Goal: Information Seeking & Learning: Learn about a topic

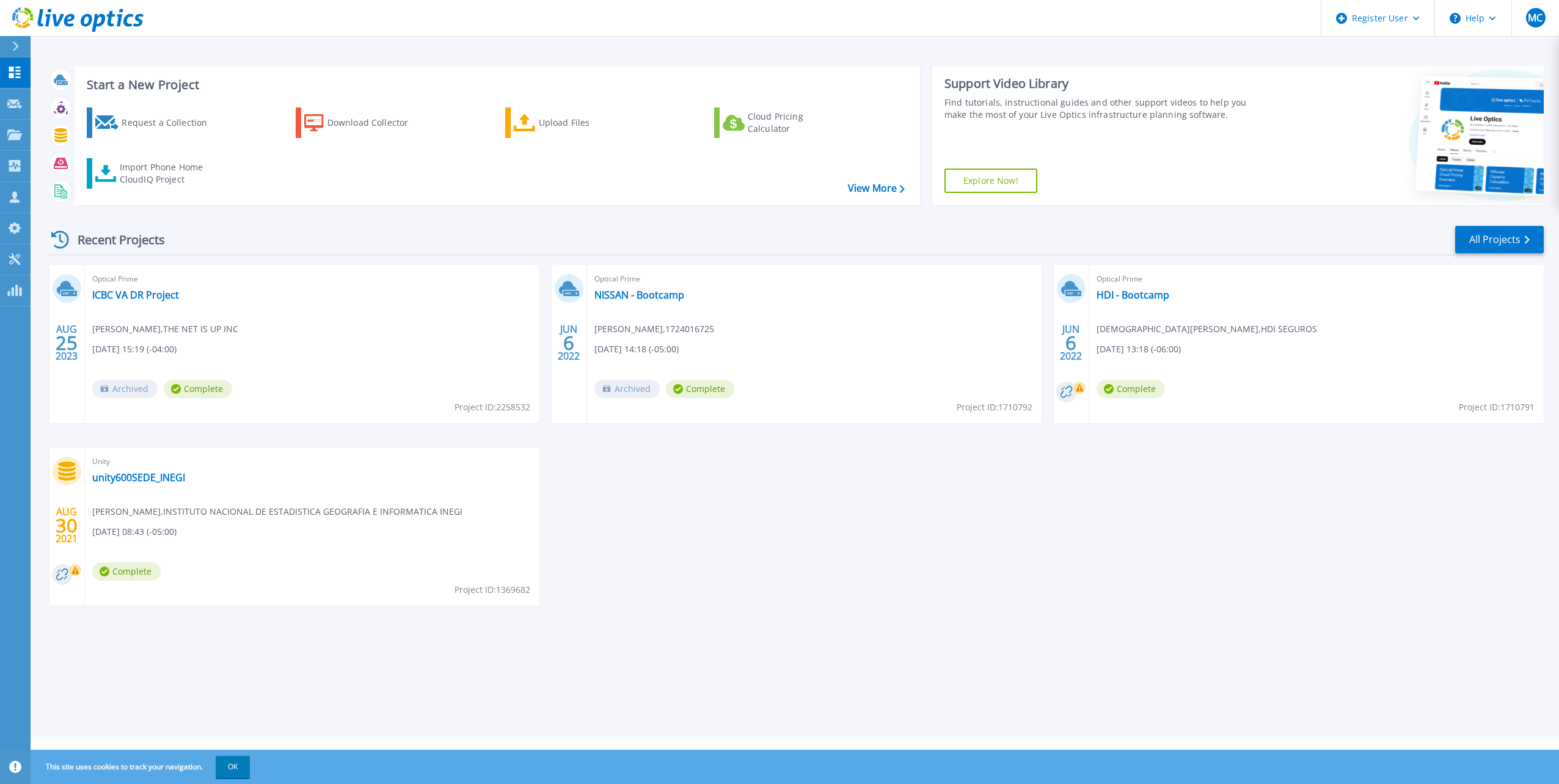
click at [12, 50] on icon at bounding box center [15, 46] width 7 height 10
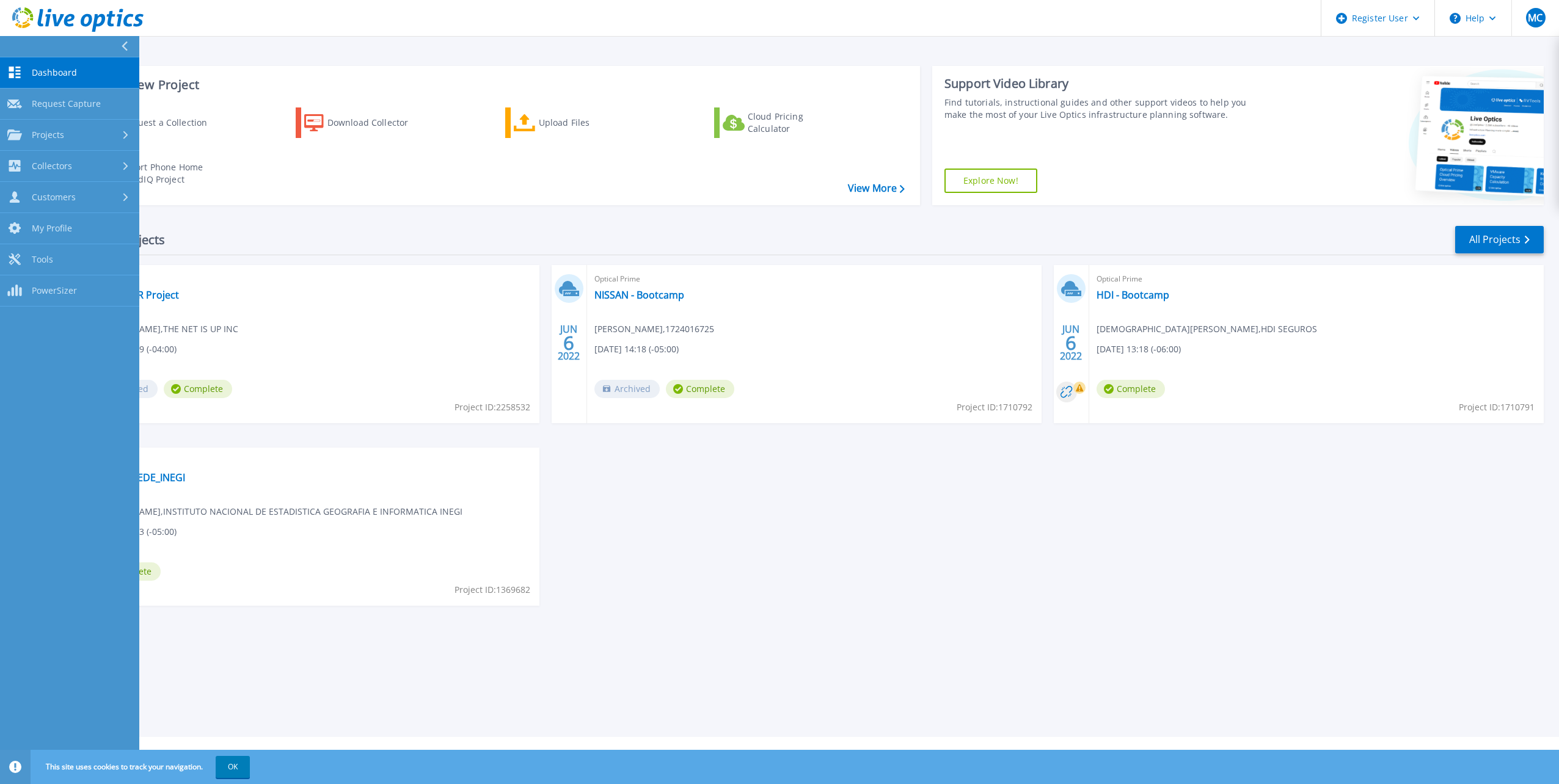
click at [40, 68] on span "Dashboard" at bounding box center [54, 73] width 45 height 11
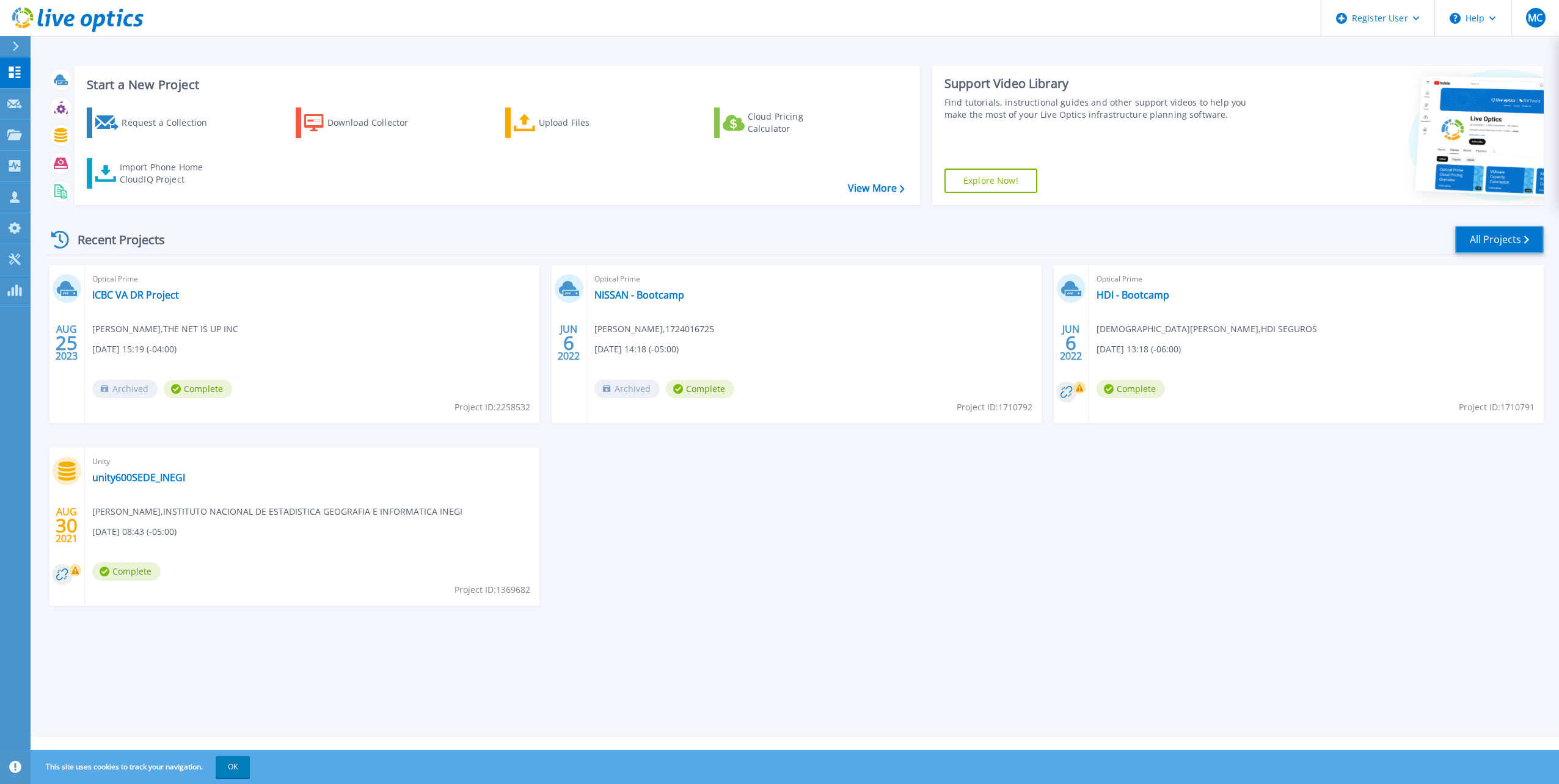
click at [1484, 232] on link "All Projects" at bounding box center [1499, 240] width 89 height 28
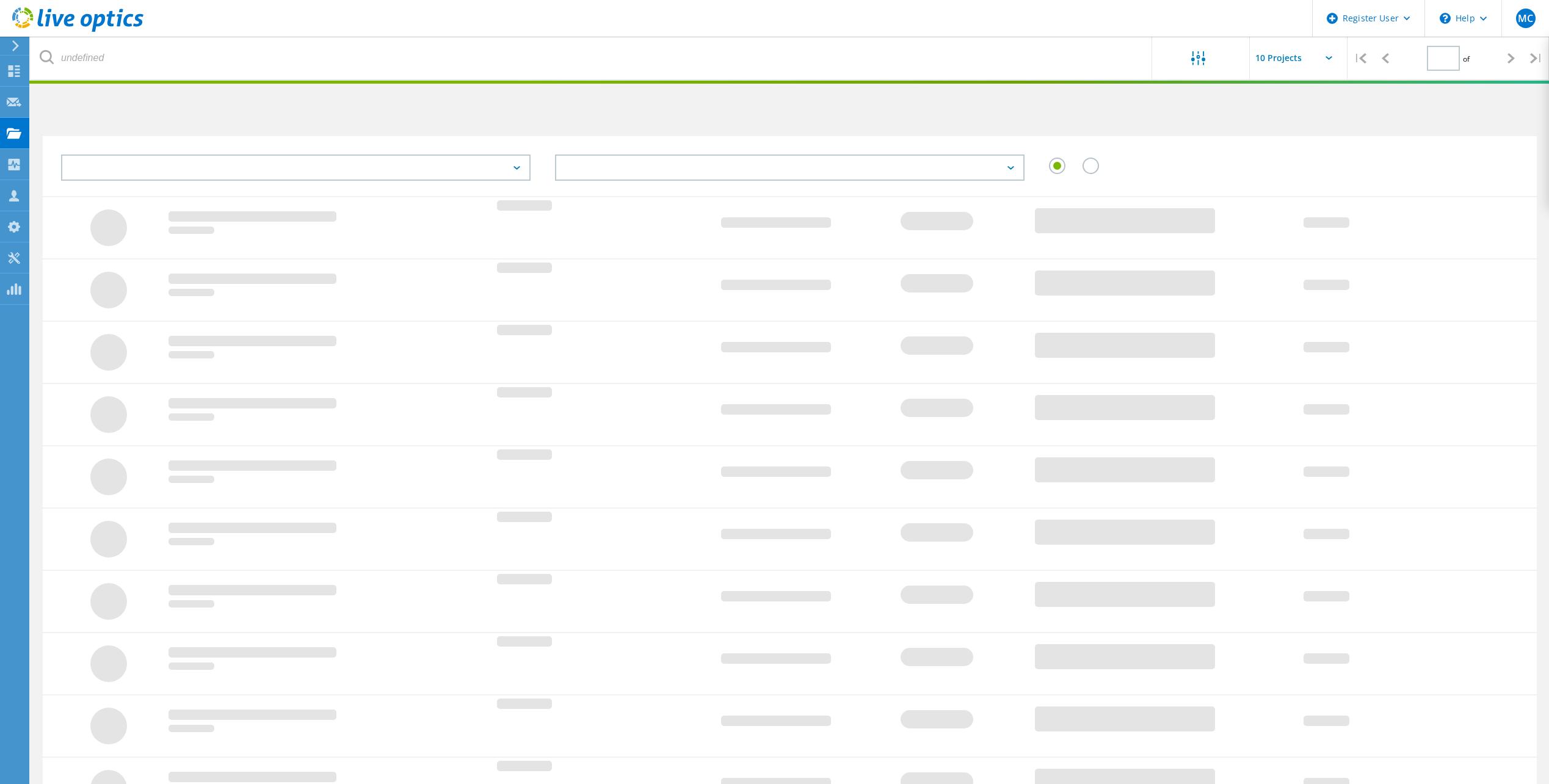
type input "1"
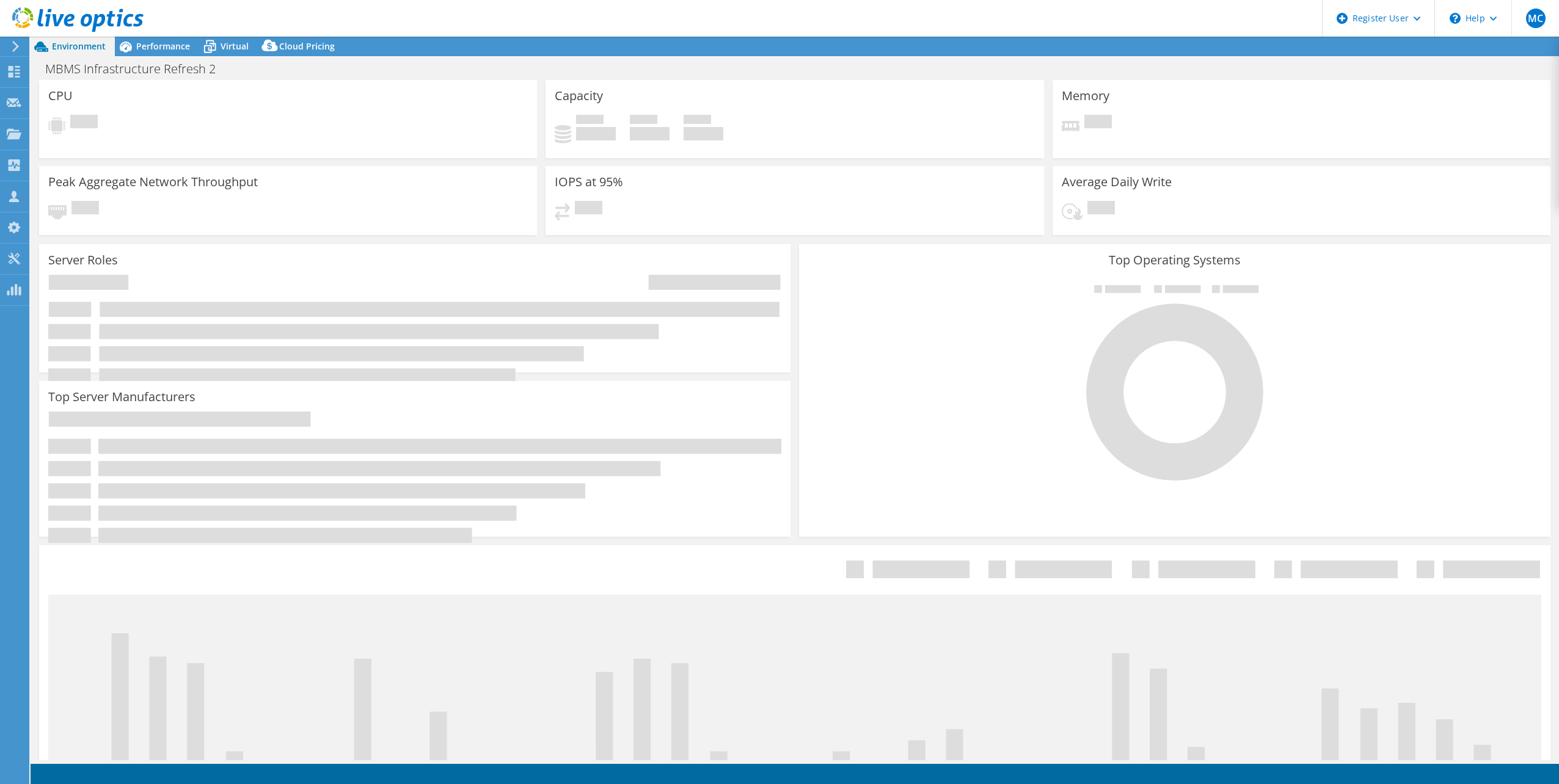
select select "USD"
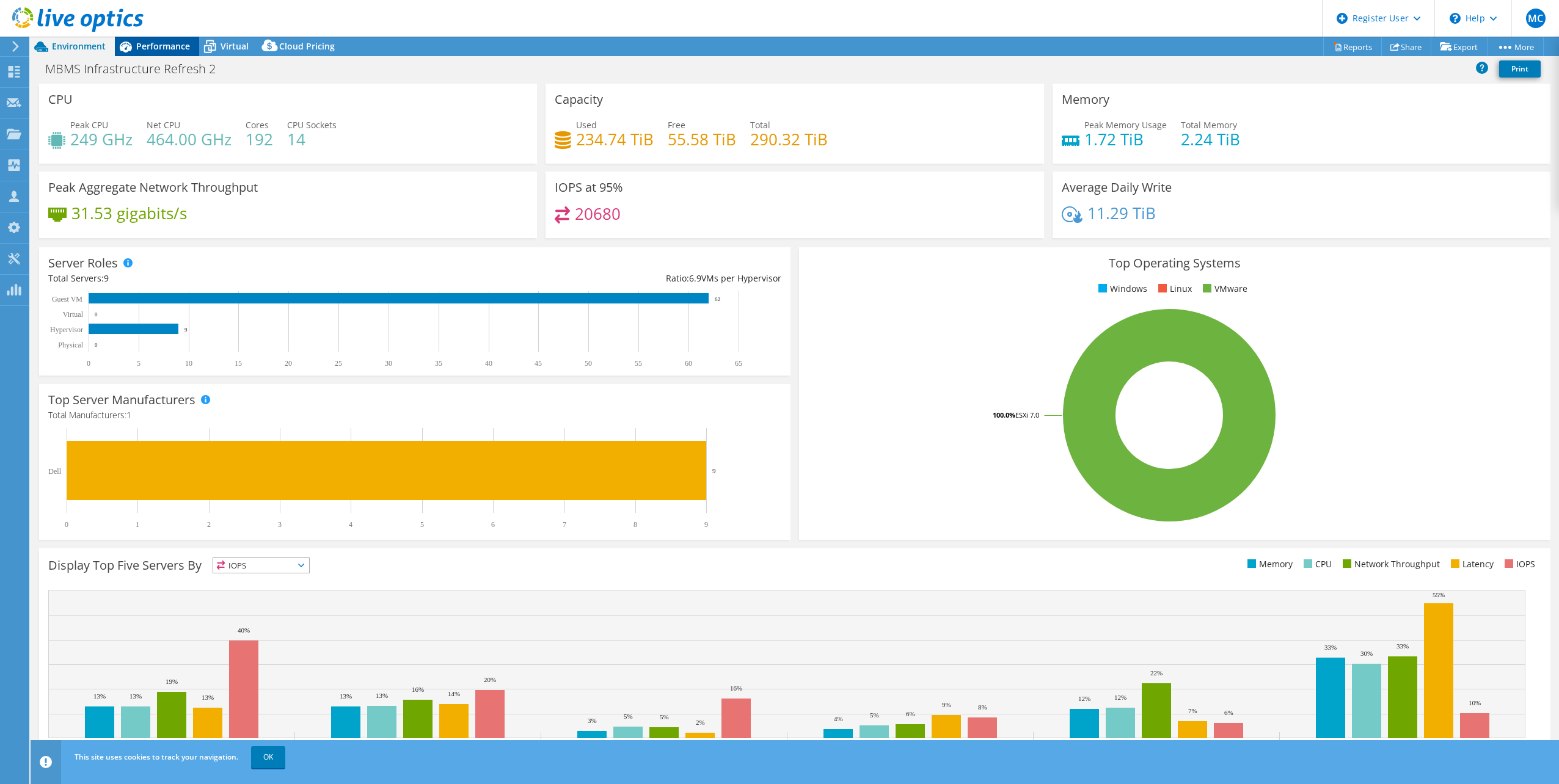
click at [115, 52] on icon at bounding box center [125, 47] width 21 height 21
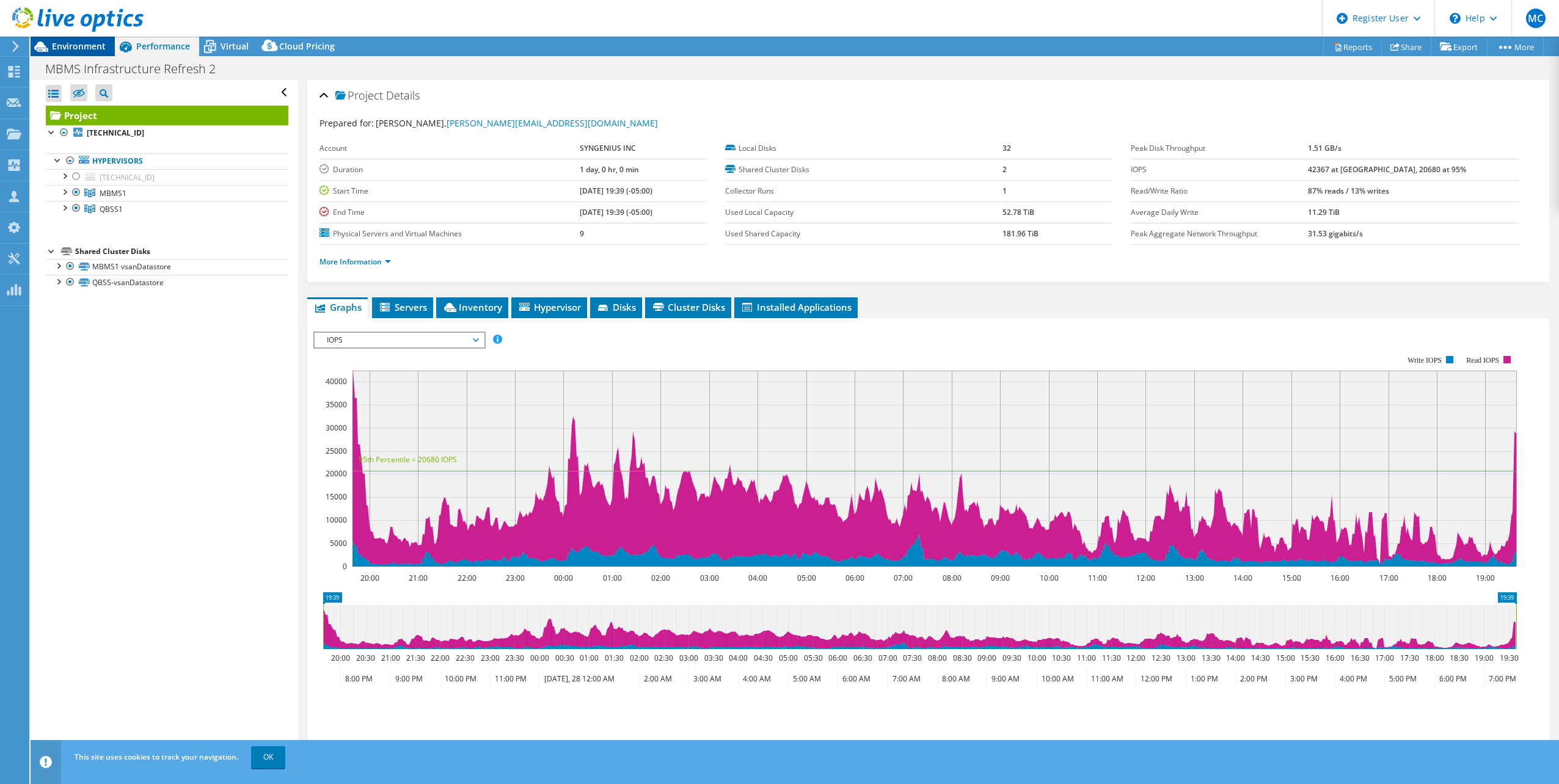
click at [100, 50] on span "Environment" at bounding box center [79, 46] width 54 height 11
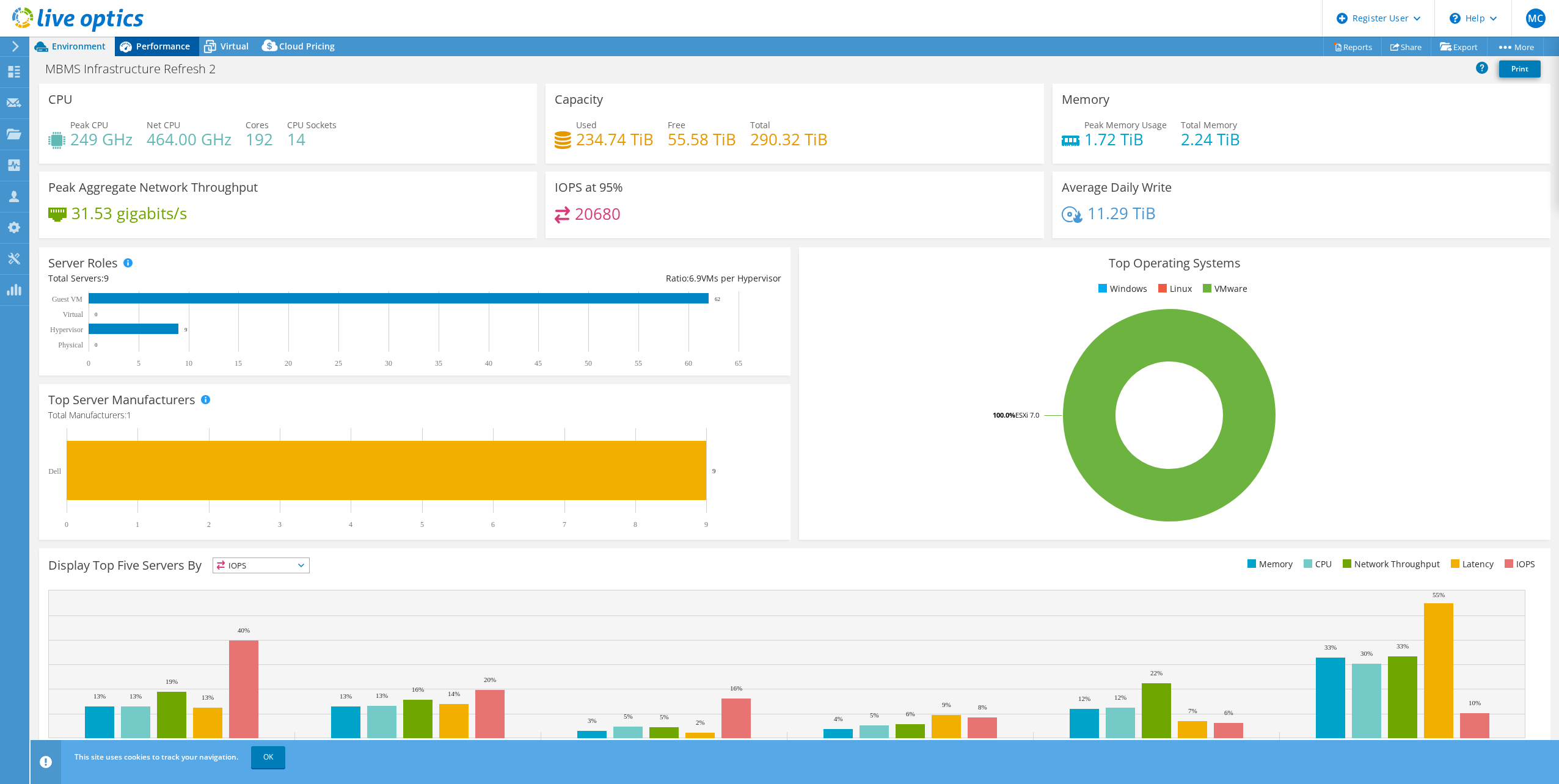
click at [167, 53] on div "Performance" at bounding box center [157, 47] width 84 height 20
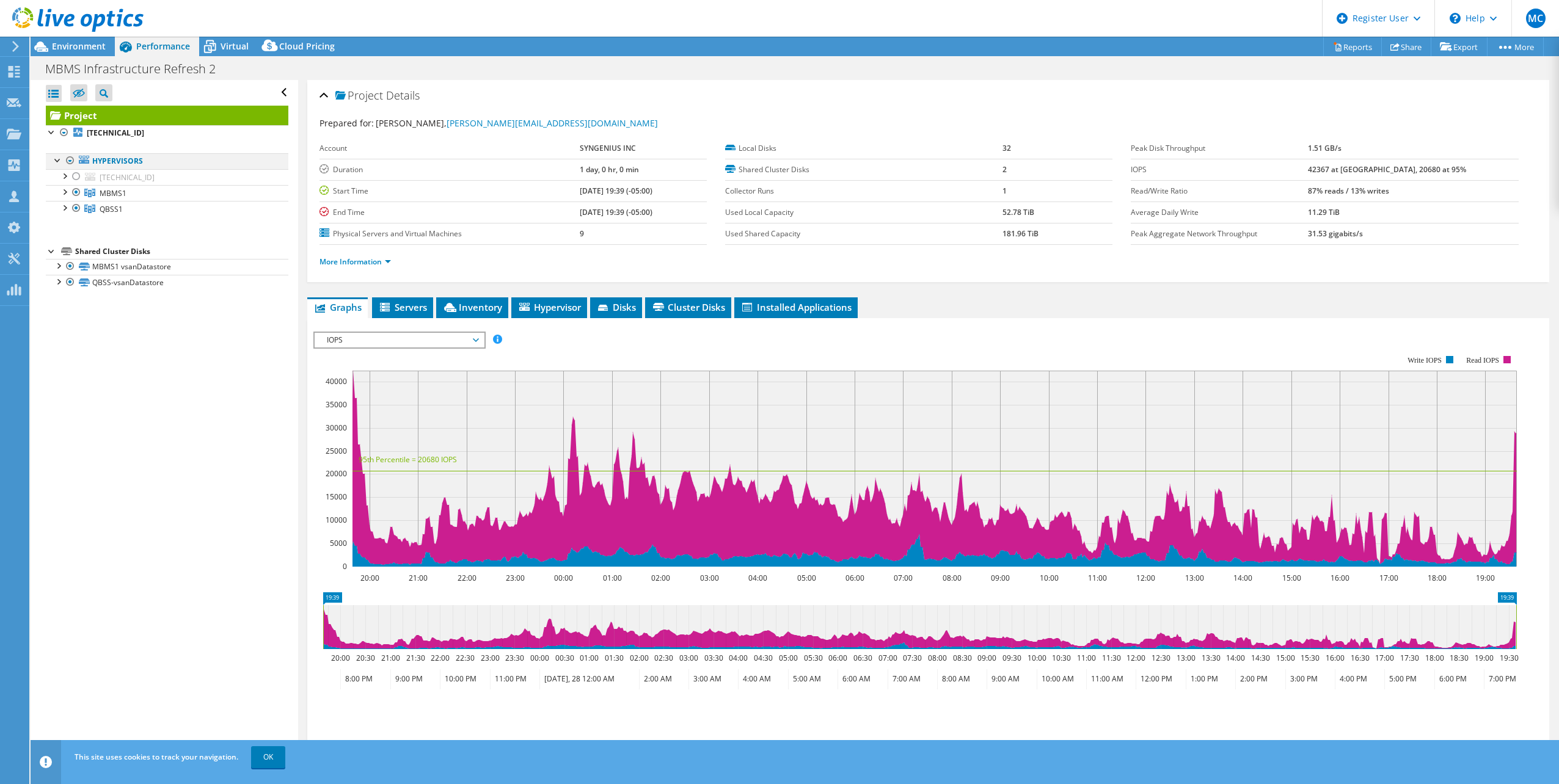
click at [55, 162] on div at bounding box center [58, 159] width 12 height 12
click at [96, 163] on link "Hypervisors" at bounding box center [167, 160] width 242 height 16
click at [71, 193] on div at bounding box center [76, 192] width 12 height 15
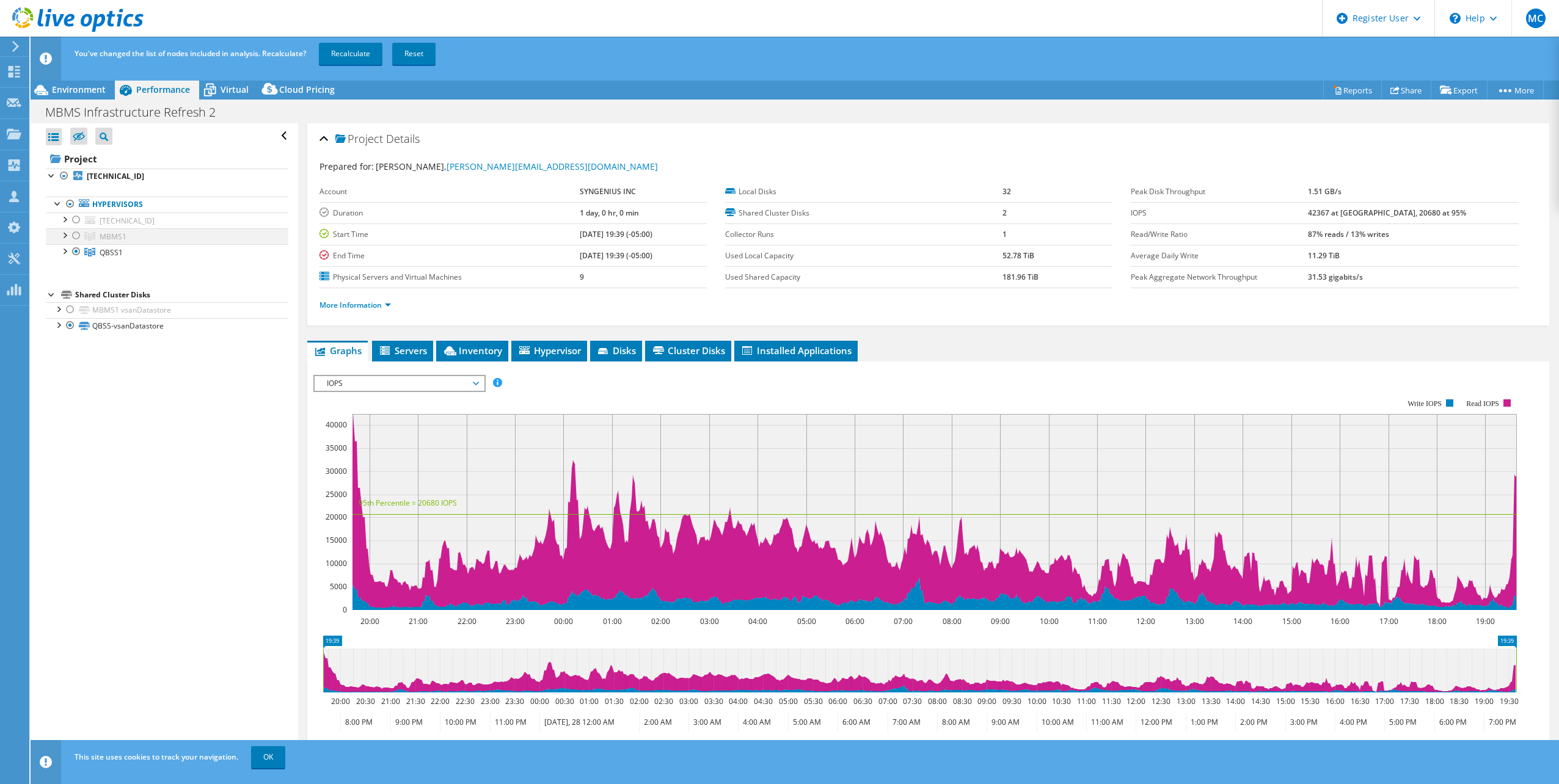
click at [64, 237] on div at bounding box center [64, 235] width 12 height 12
click at [72, 235] on div at bounding box center [76, 235] width 12 height 15
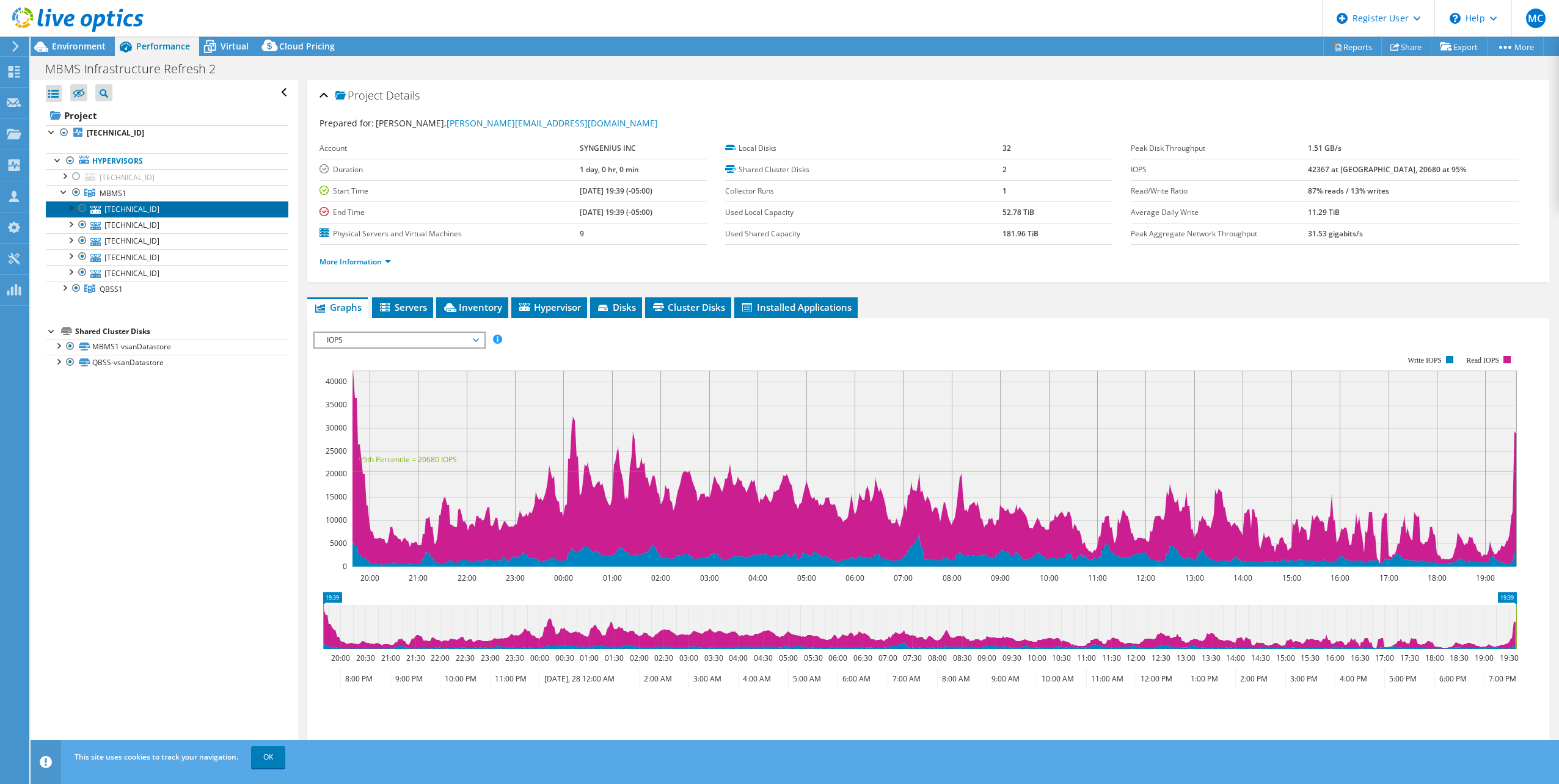
click at [147, 214] on link "[TECHNICAL_ID]" at bounding box center [167, 209] width 242 height 16
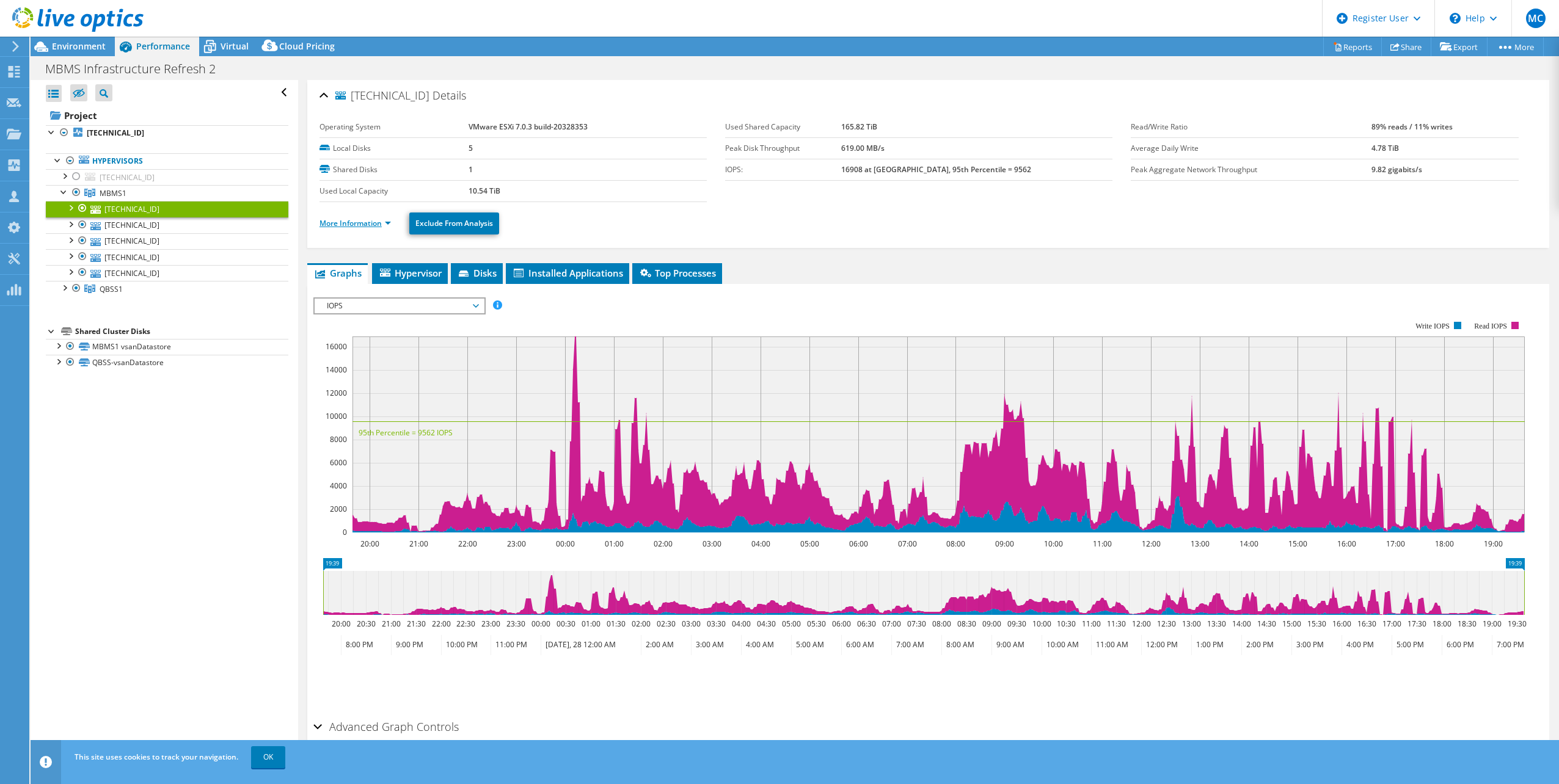
click at [330, 223] on link "More Information" at bounding box center [355, 223] width 71 height 11
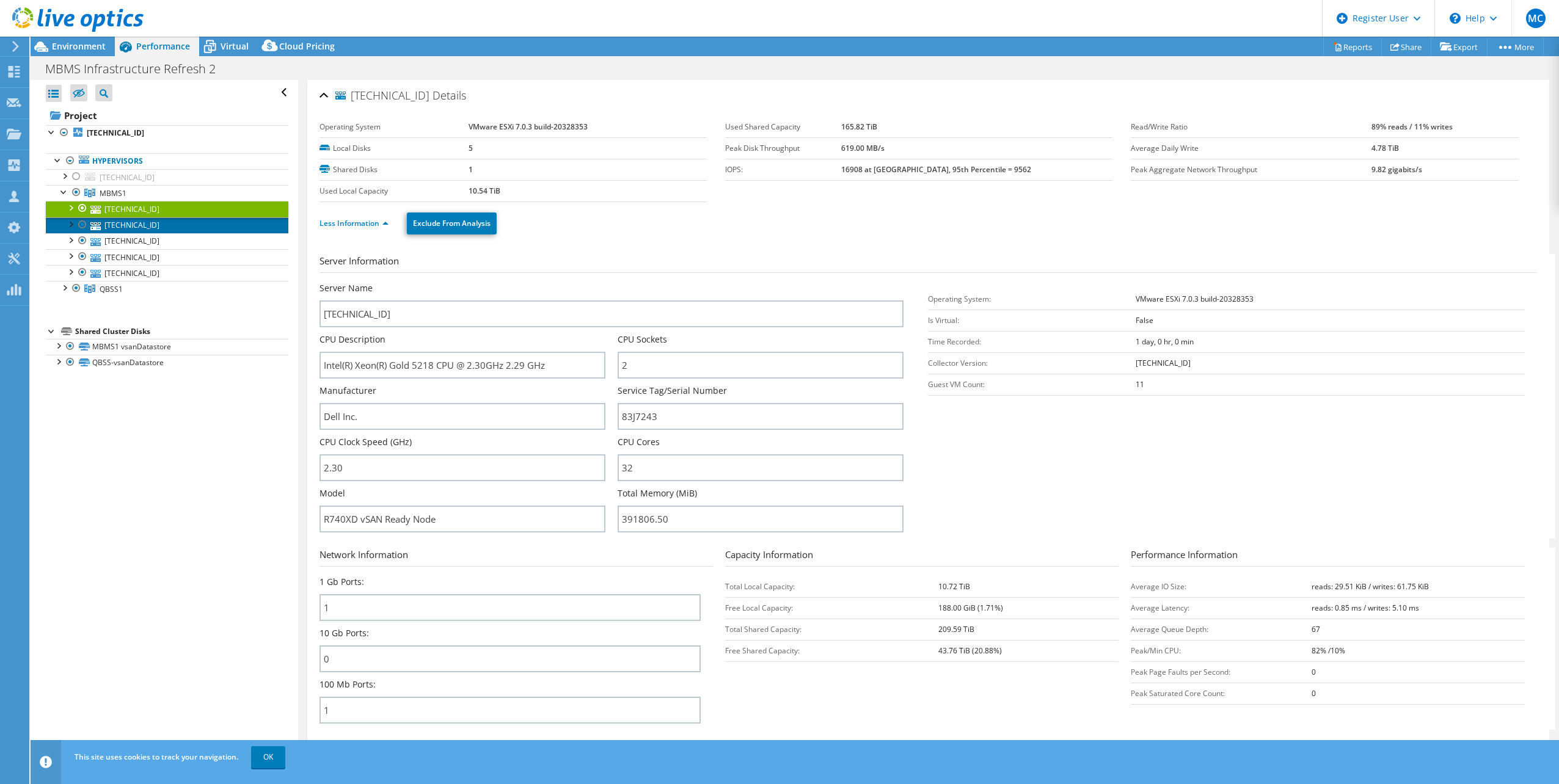
click at [148, 227] on link "[TECHNICAL_ID]" at bounding box center [167, 225] width 242 height 16
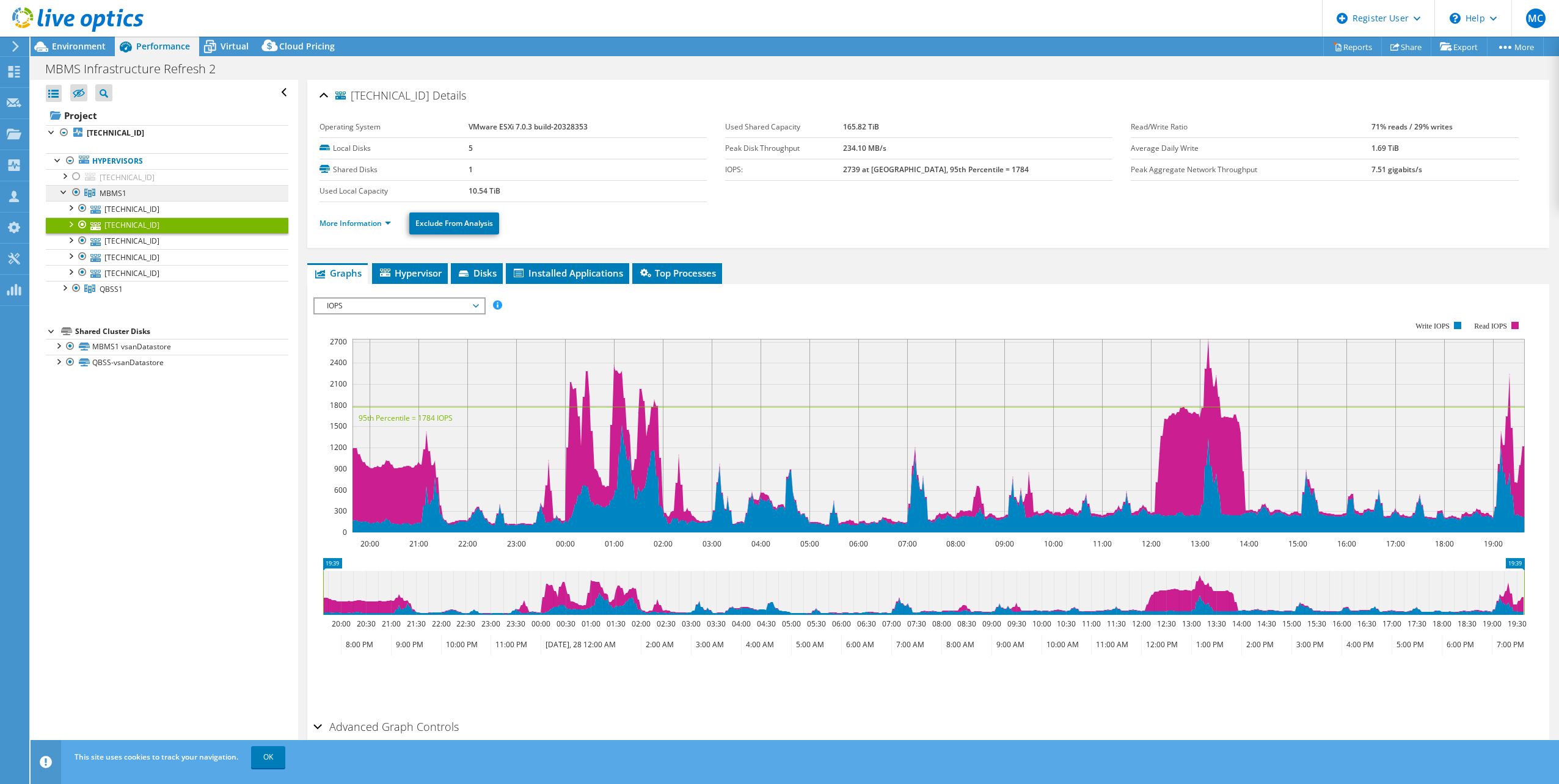
click at [112, 192] on span "MBMS1" at bounding box center [112, 193] width 27 height 11
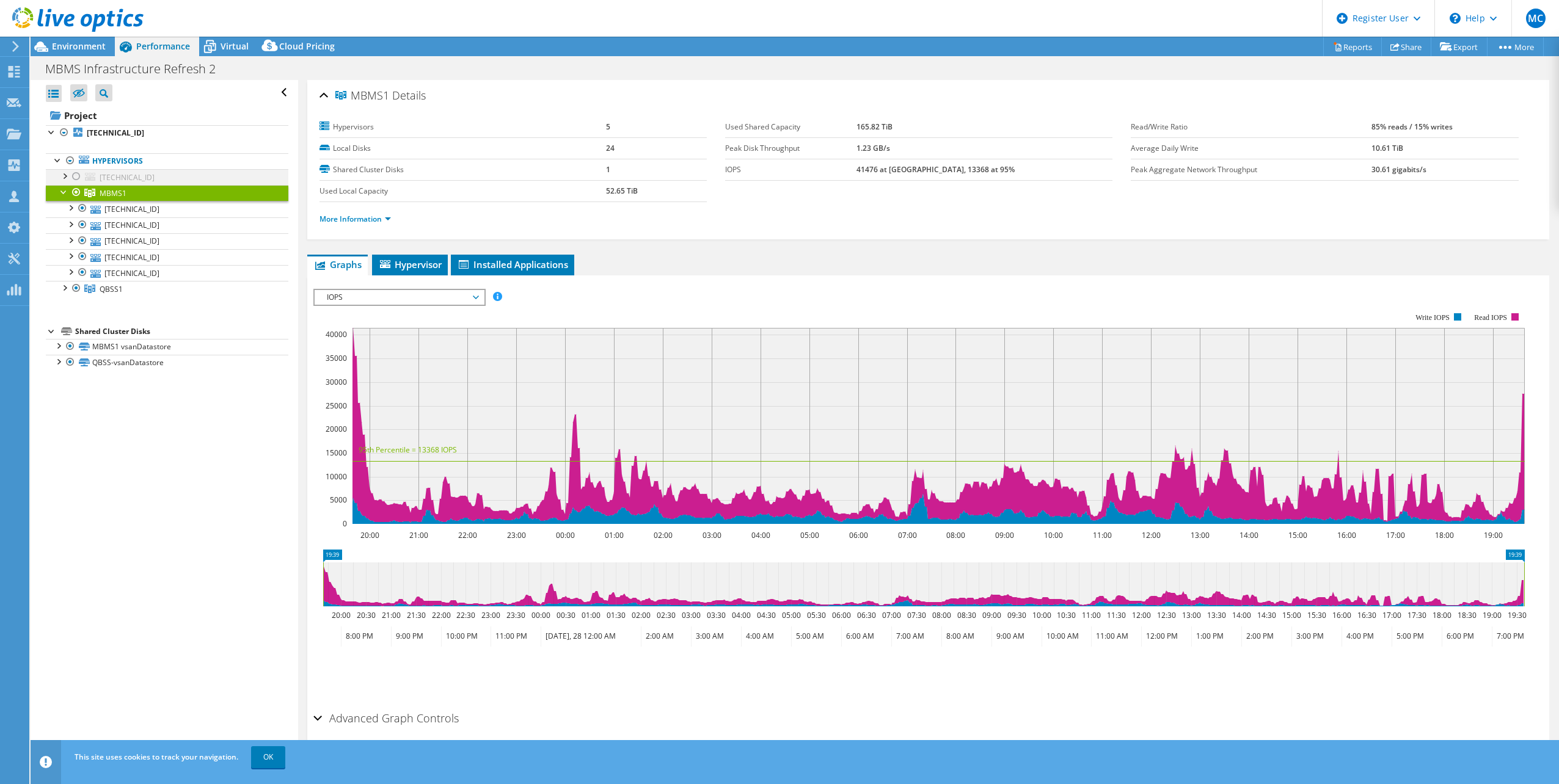
click at [76, 180] on div at bounding box center [76, 176] width 12 height 15
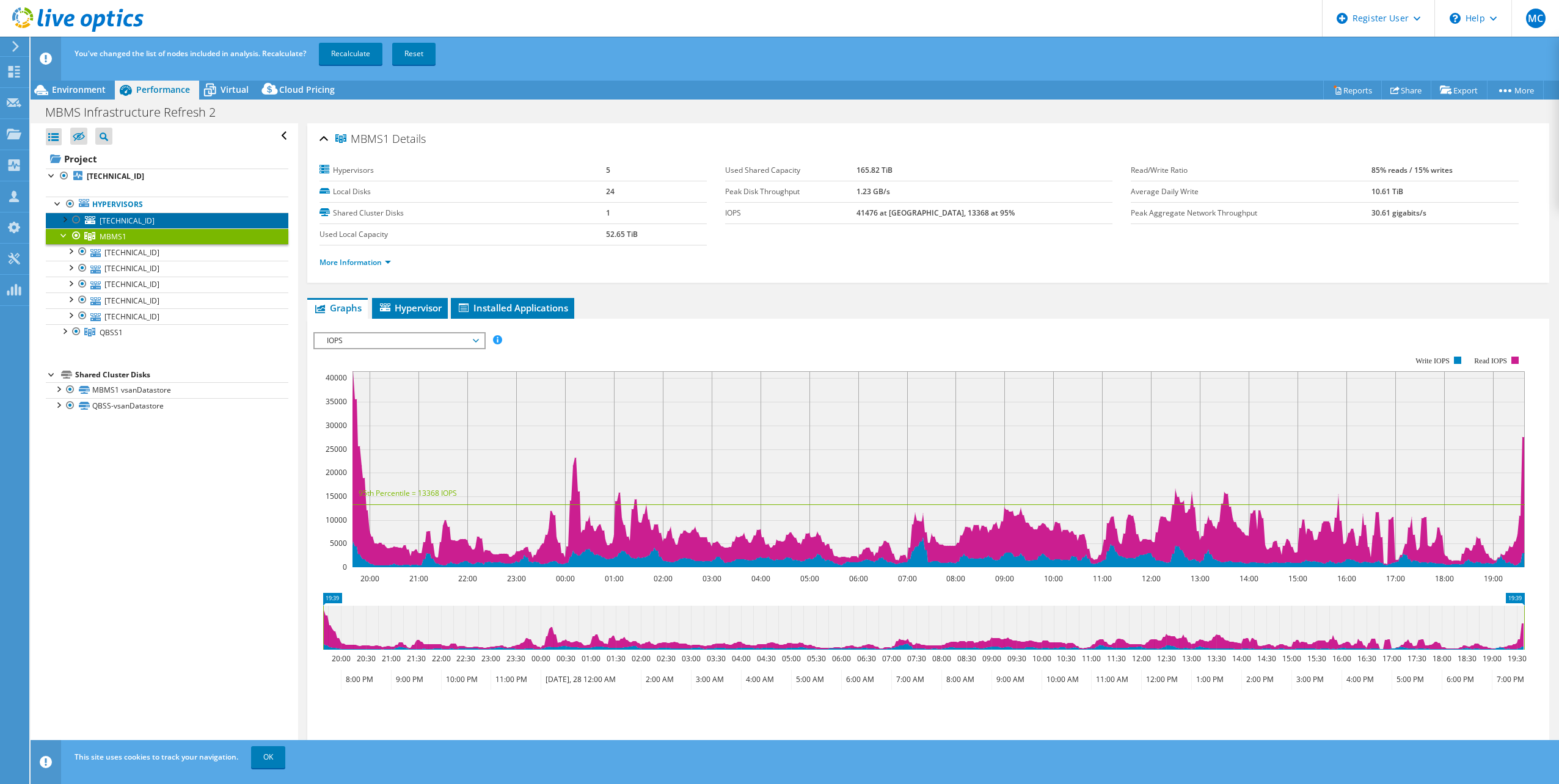
click at [129, 225] on span "[TECHNICAL_ID]" at bounding box center [127, 221] width 55 height 11
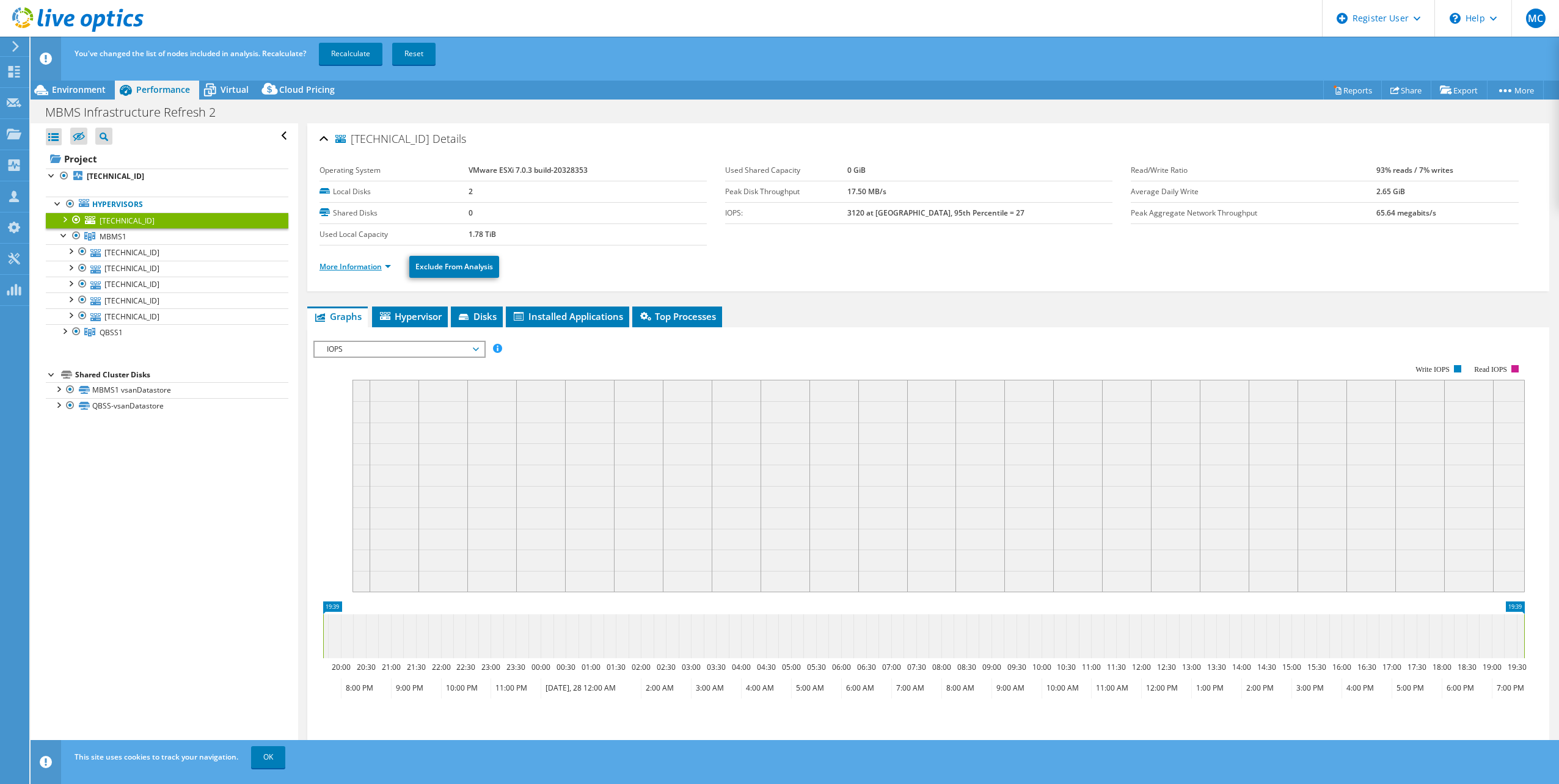
click at [359, 267] on link "More Information" at bounding box center [355, 267] width 71 height 11
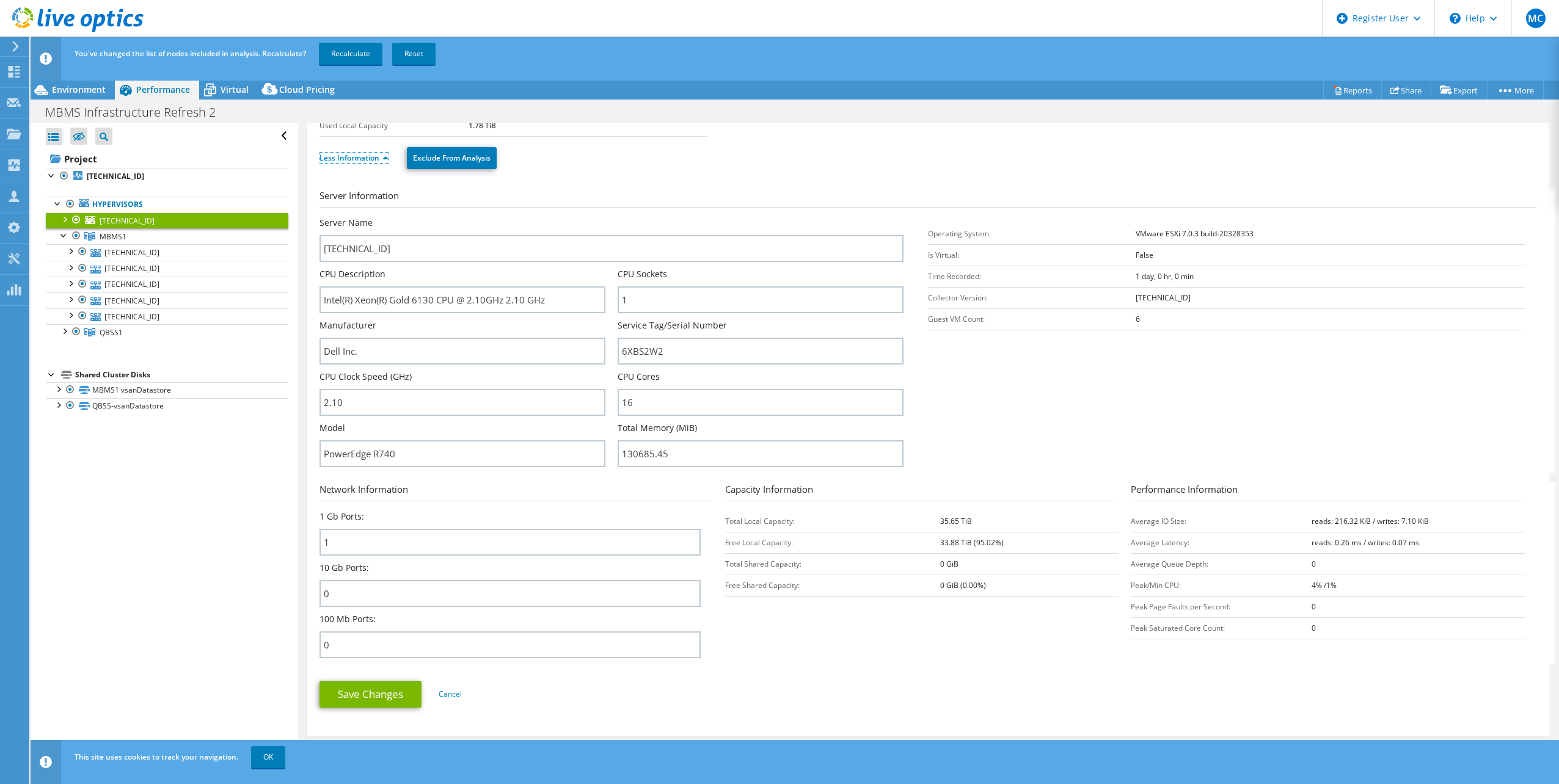
scroll to position [183, 0]
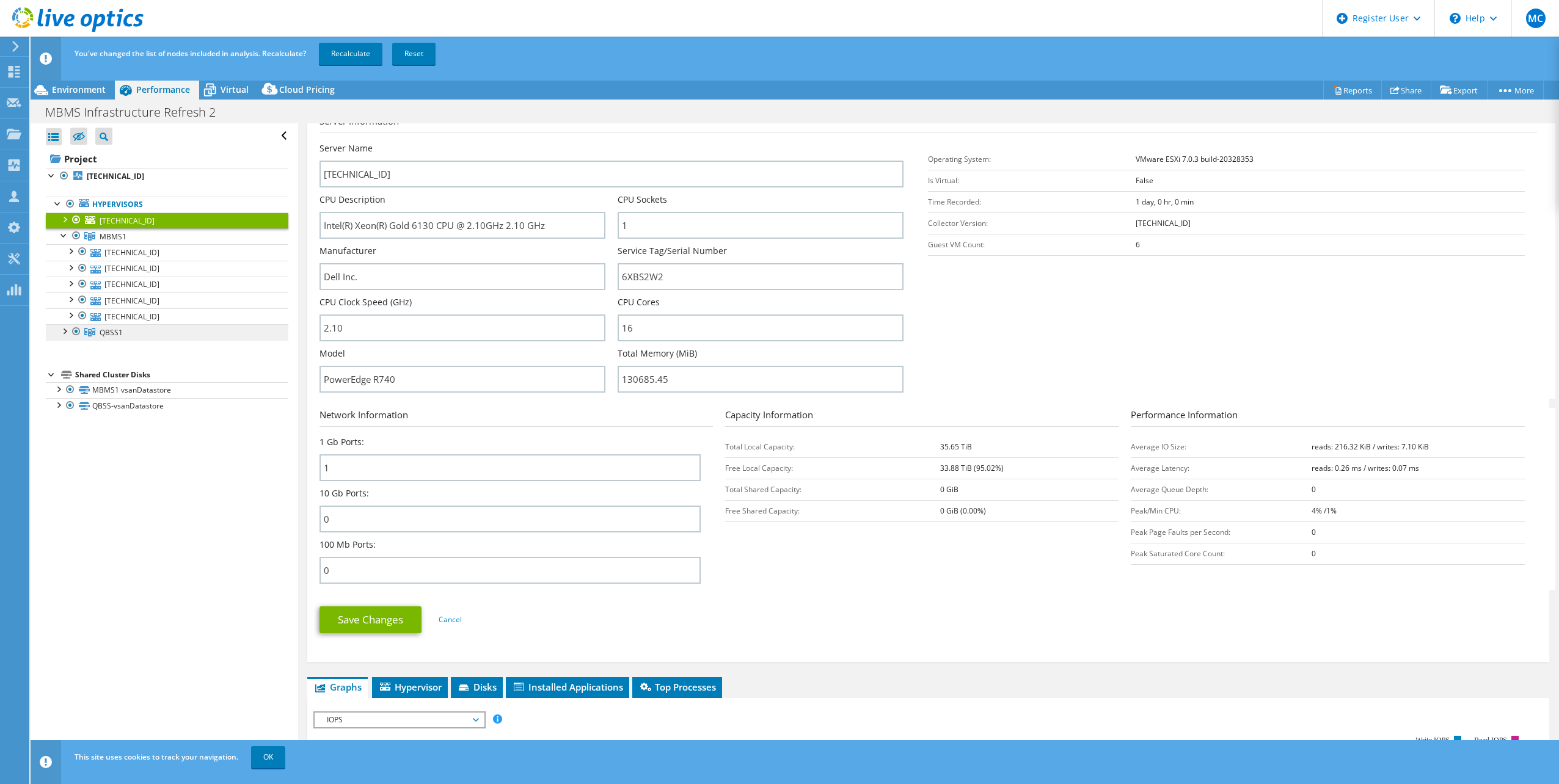
click at [116, 331] on span "QBSS1" at bounding box center [111, 332] width 23 height 11
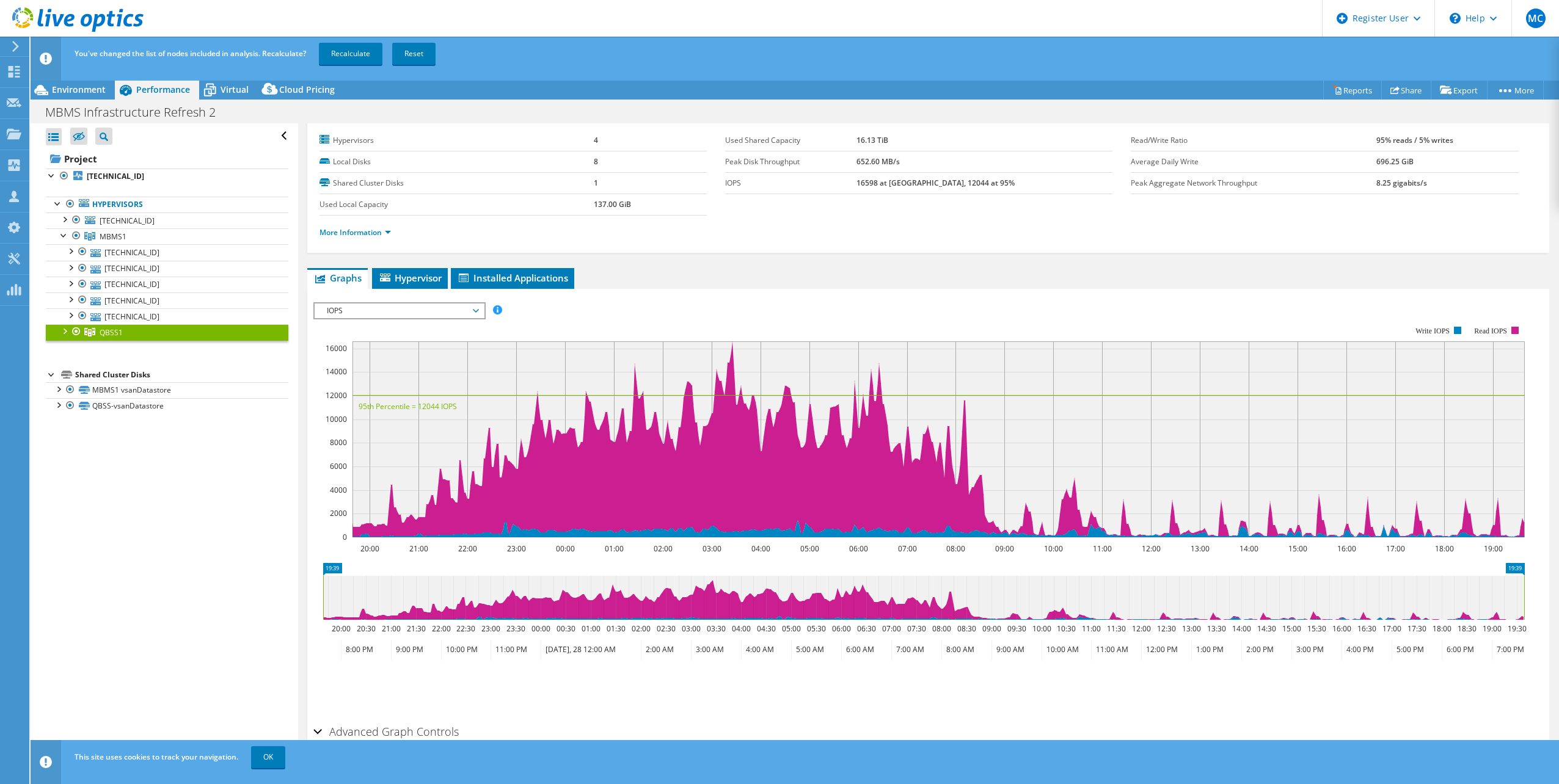
scroll to position [30, 0]
click at [346, 234] on link "More Information" at bounding box center [355, 232] width 71 height 11
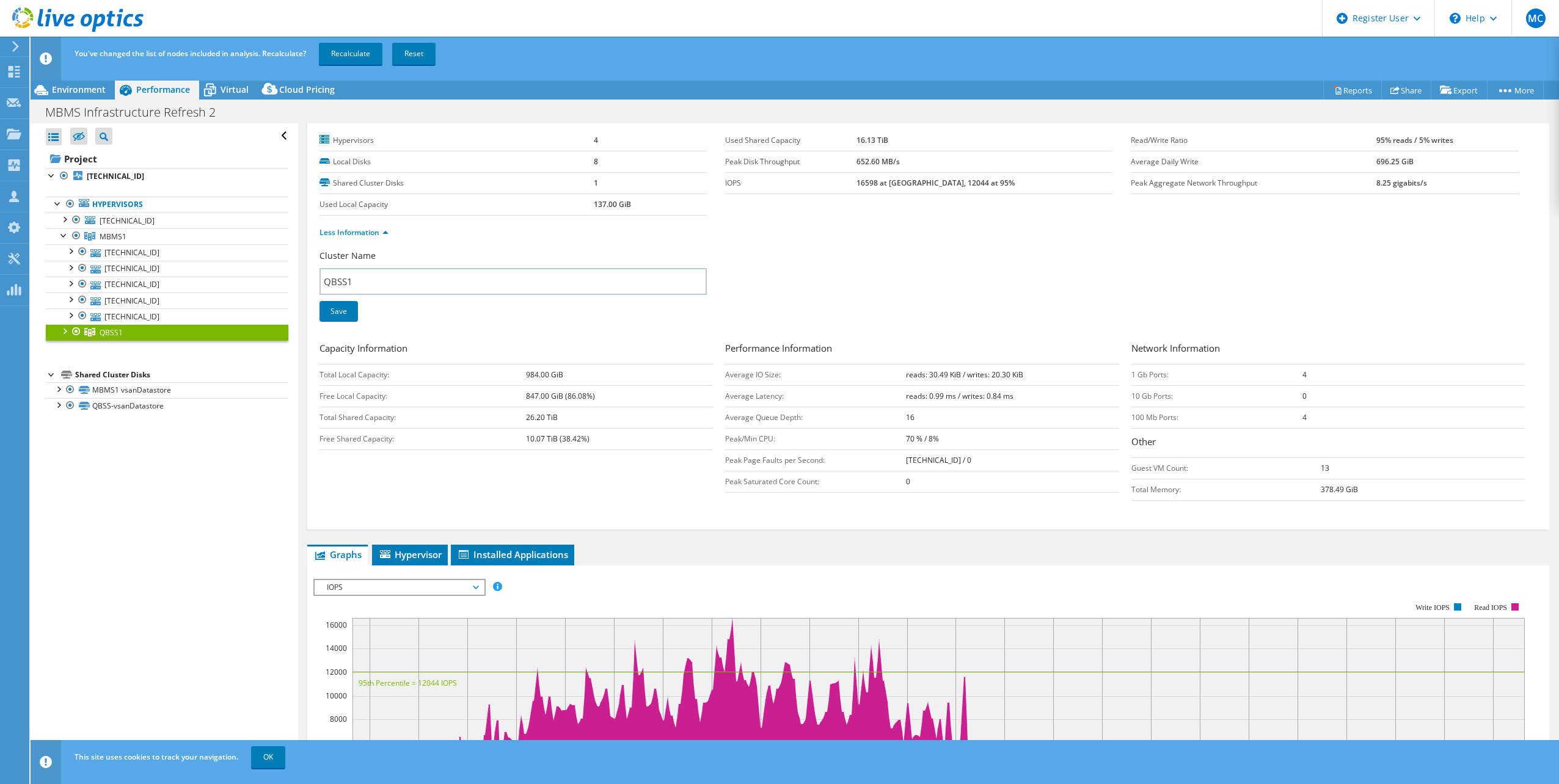
click at [67, 336] on div at bounding box center [64, 330] width 12 height 12
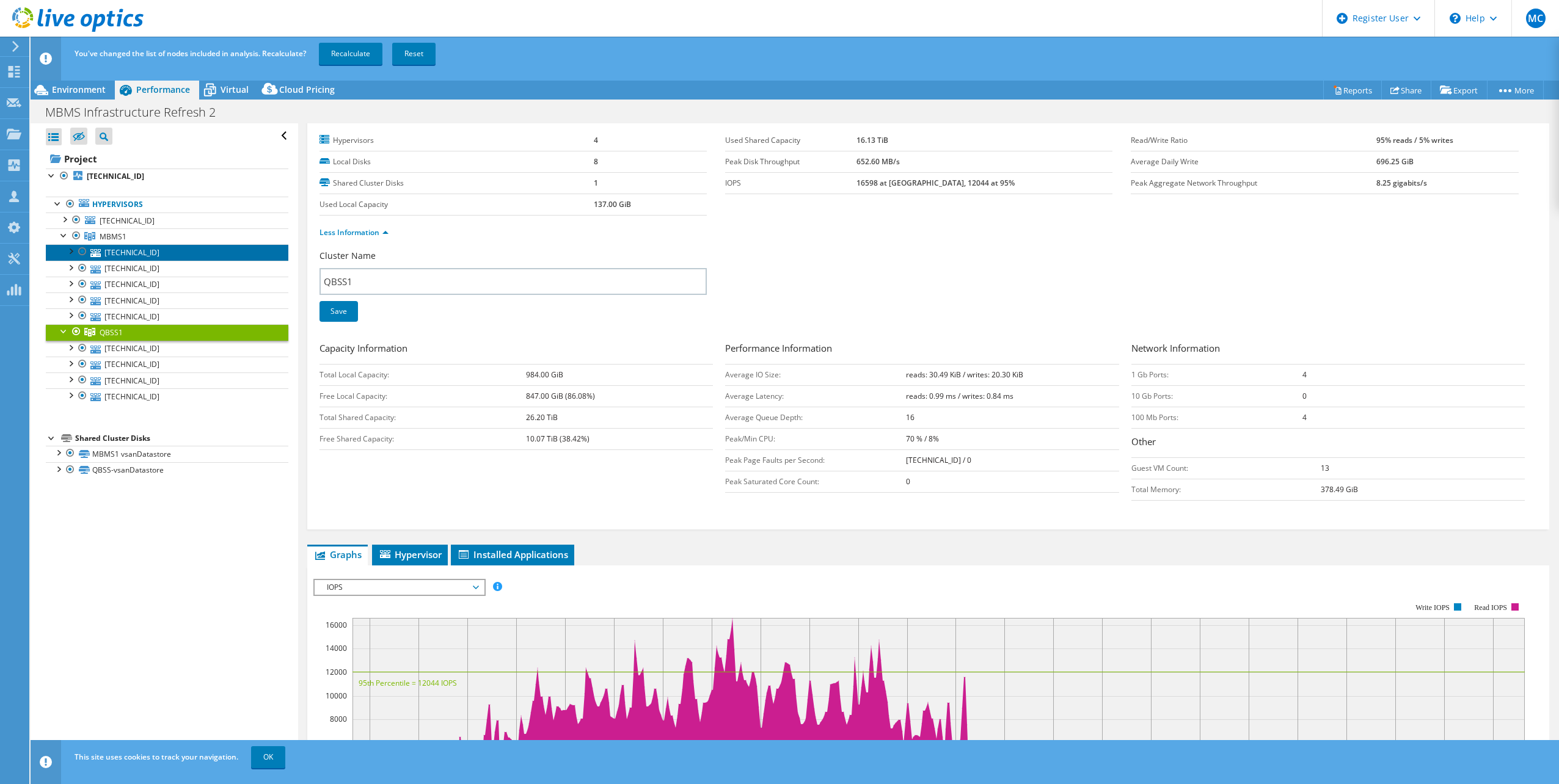
click at [155, 255] on link "[TECHNICAL_ID]" at bounding box center [167, 252] width 242 height 16
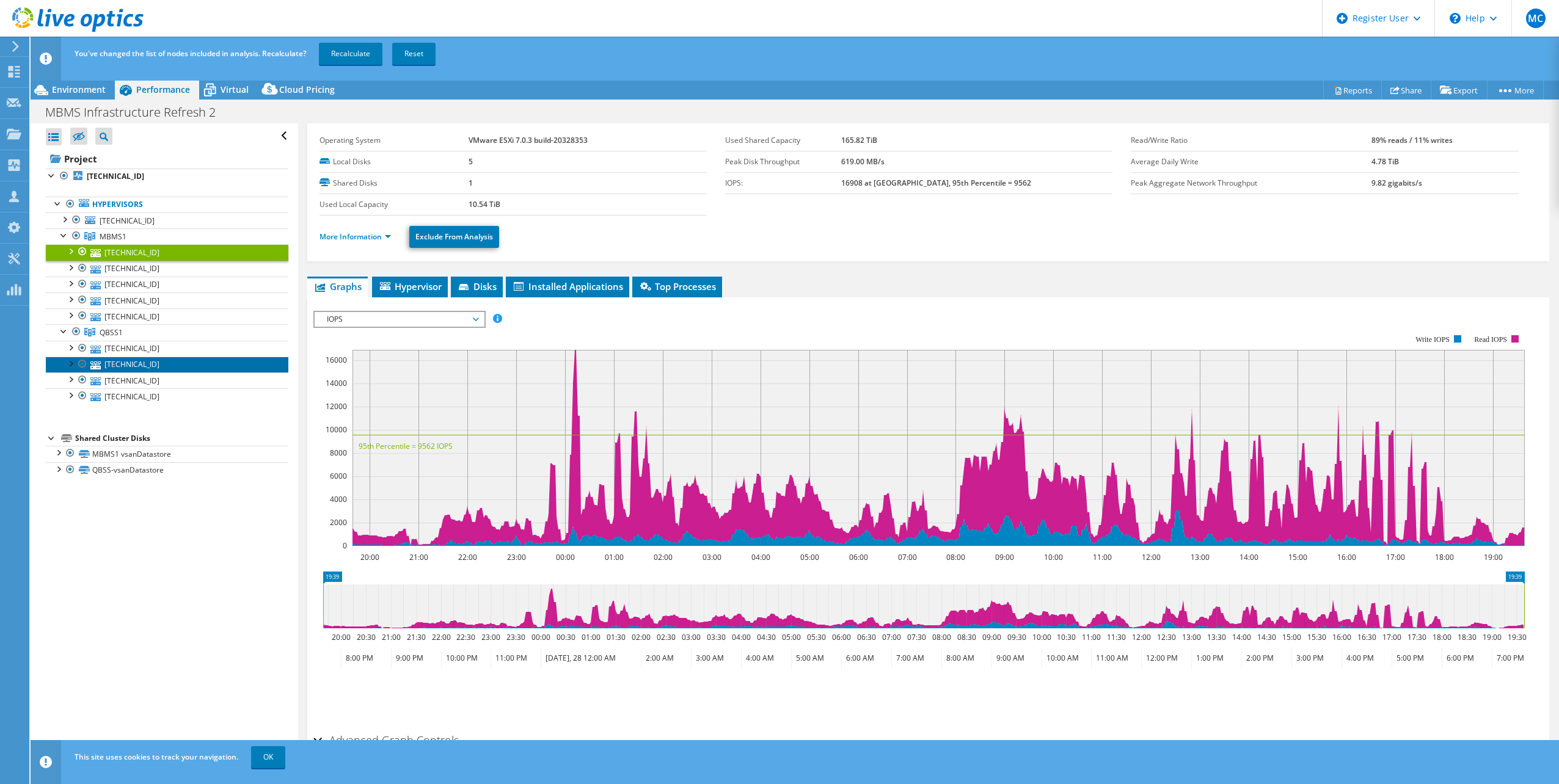
click at [141, 356] on link "[TECHNICAL_ID]" at bounding box center [167, 364] width 242 height 16
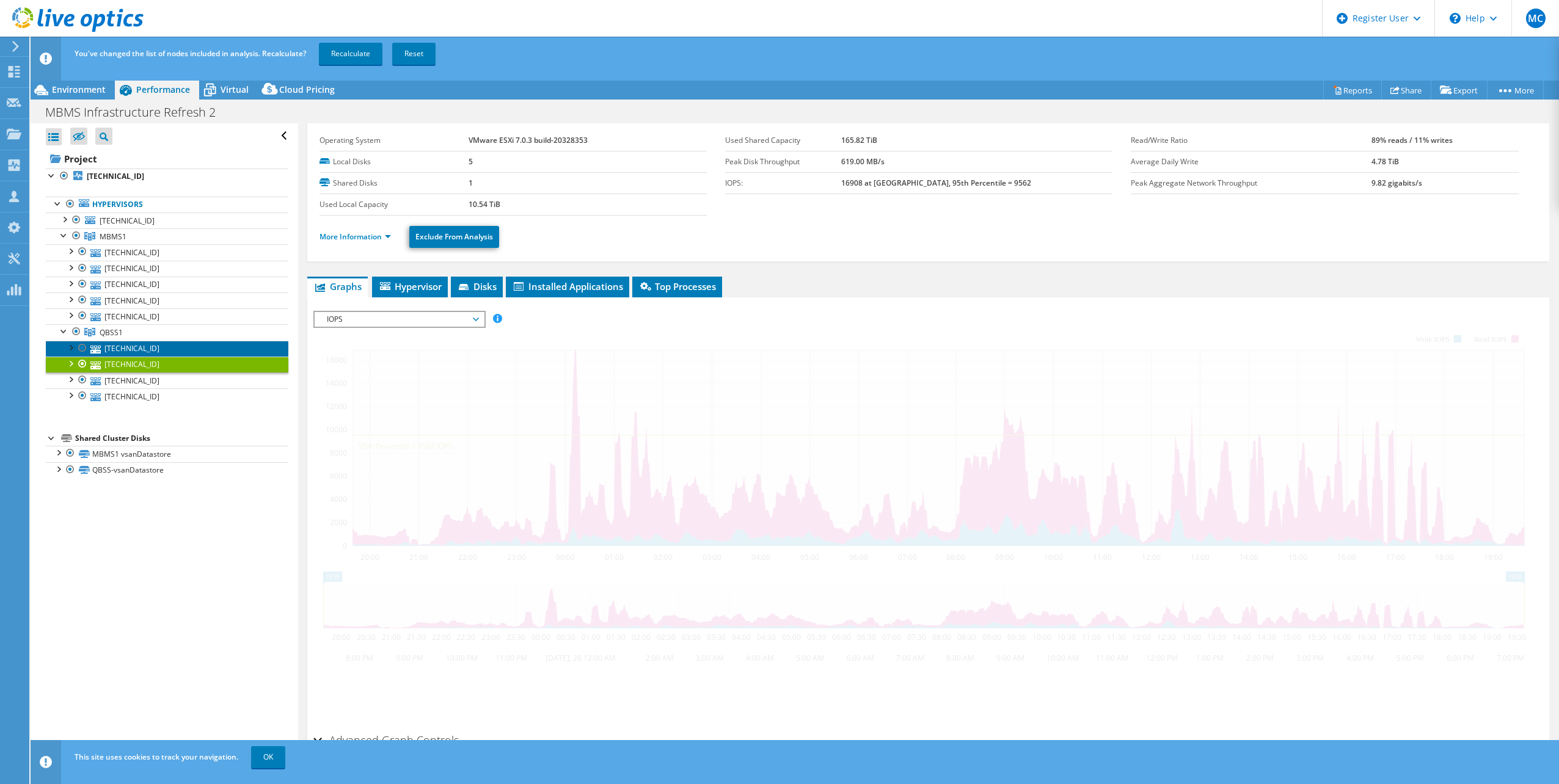
click at [147, 351] on link "[TECHNICAL_ID]" at bounding box center [167, 348] width 242 height 16
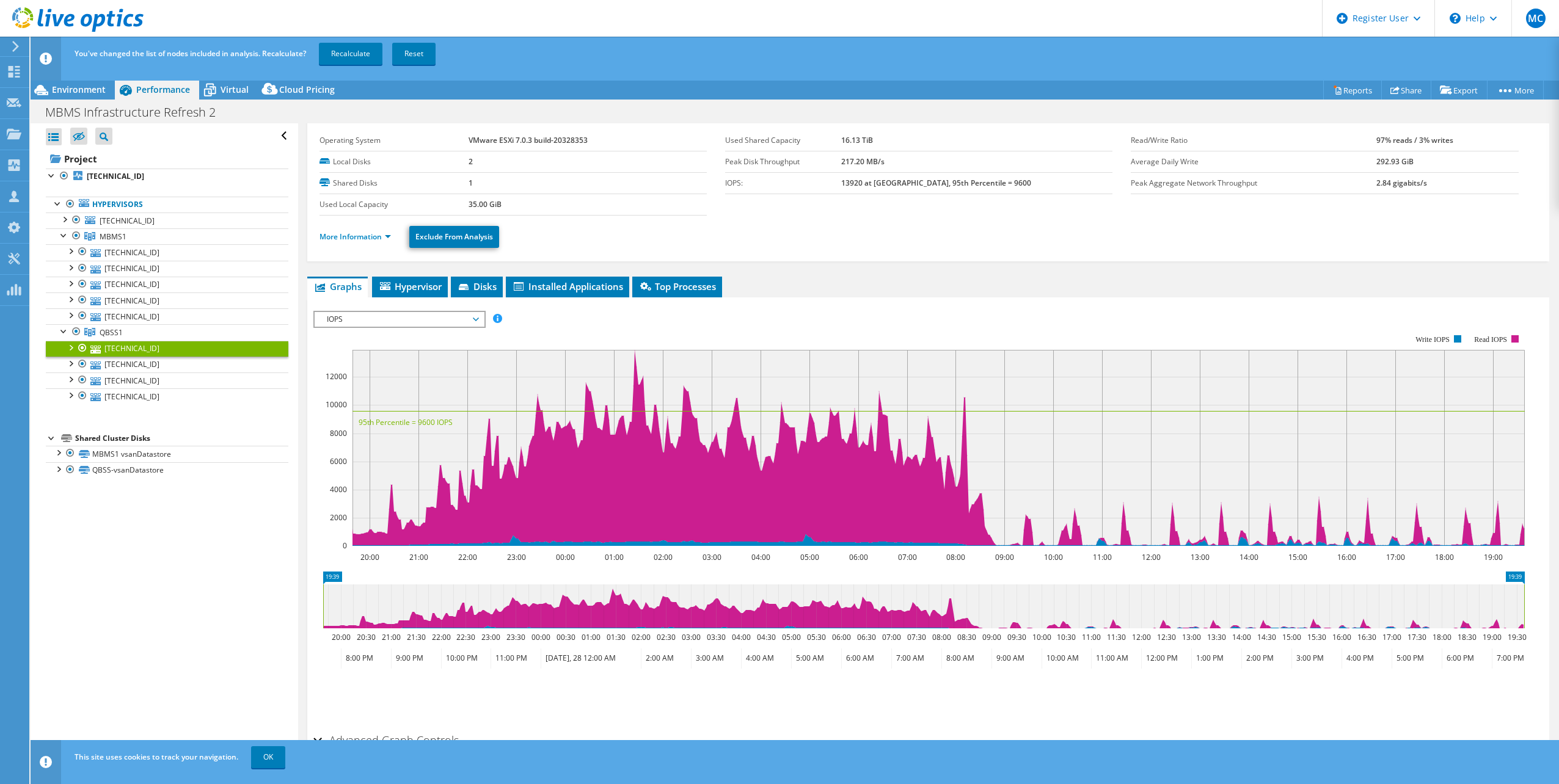
scroll to position [0, 0]
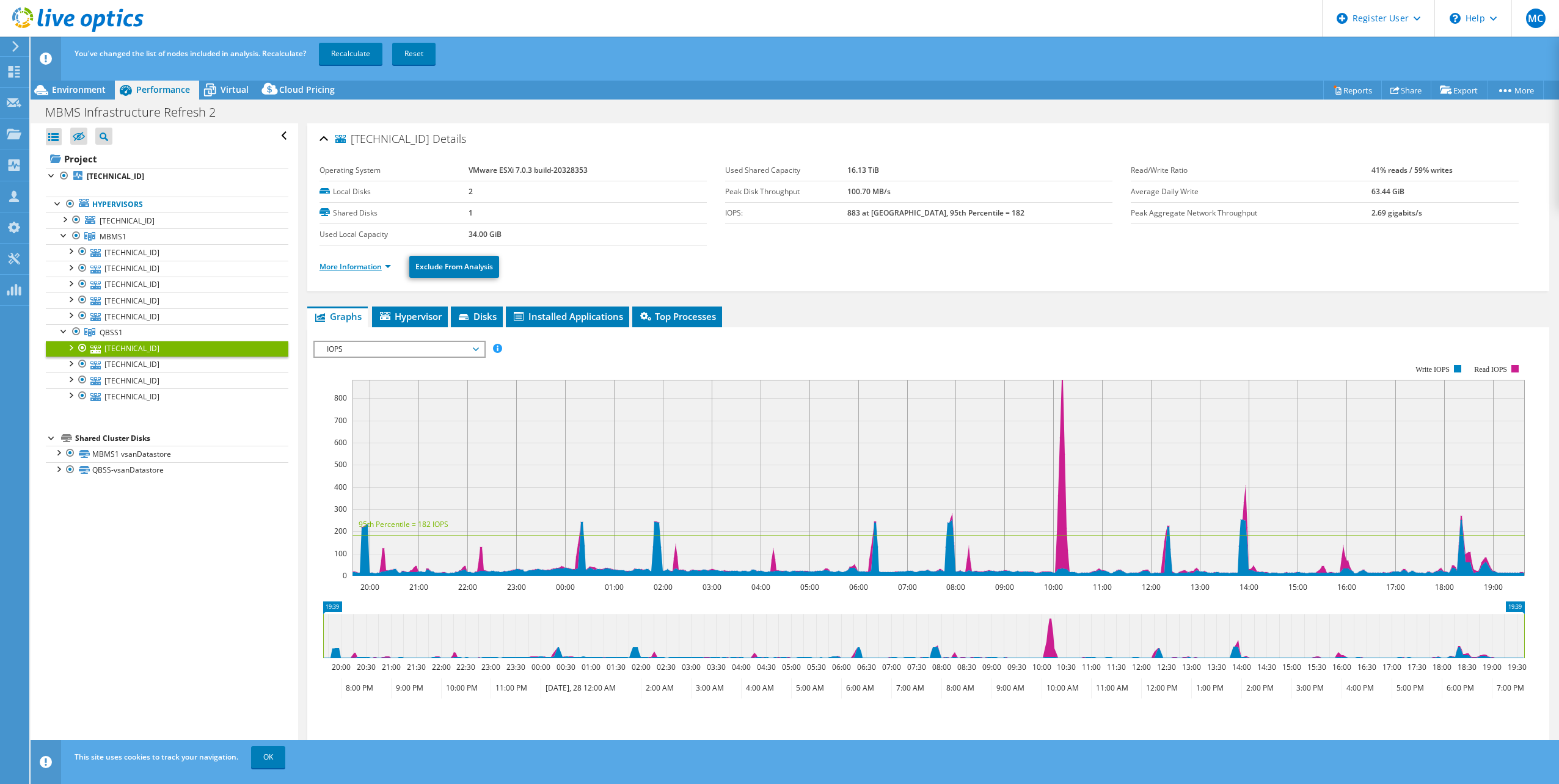
click at [375, 268] on link "More Information" at bounding box center [355, 267] width 71 height 11
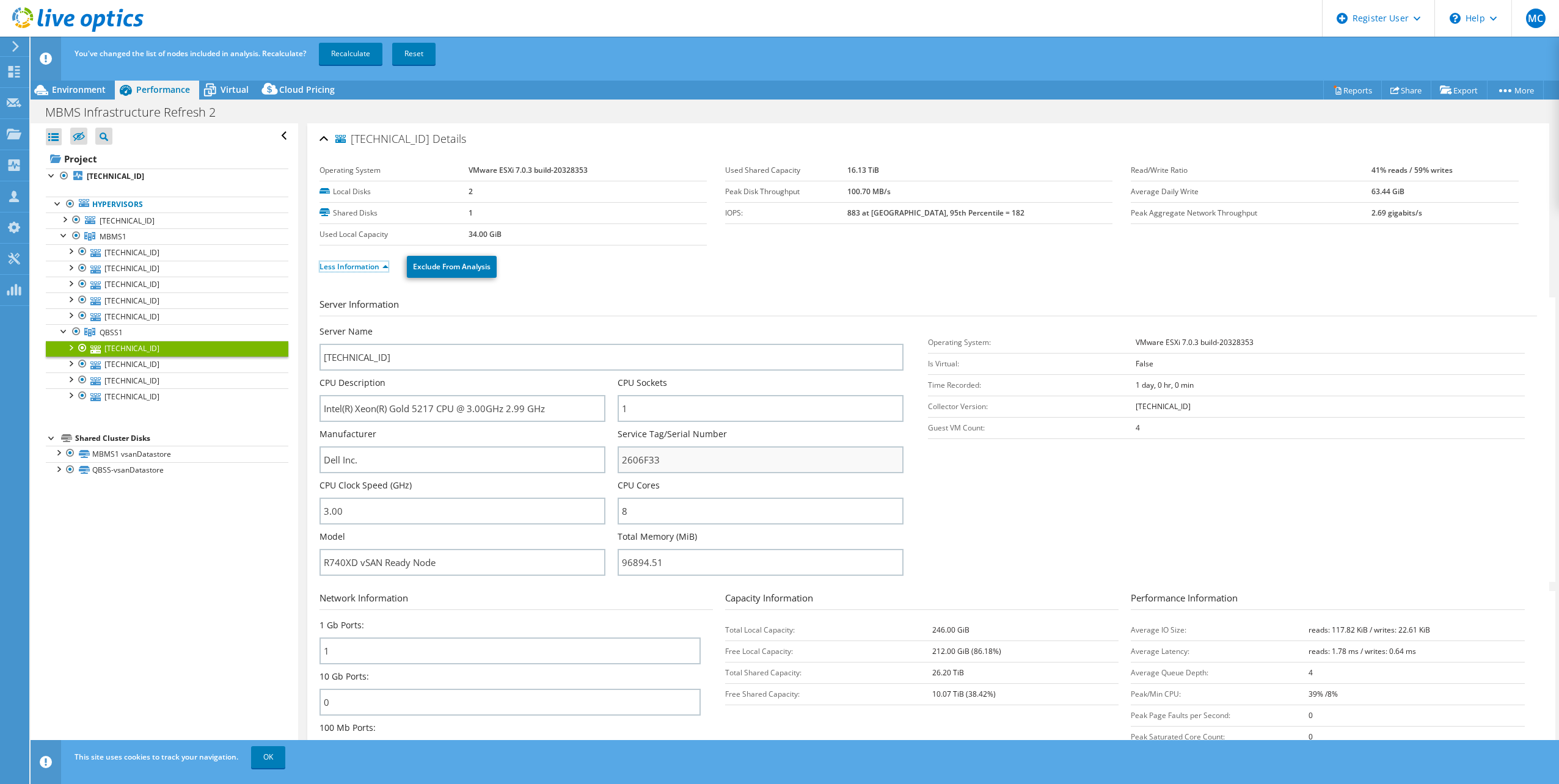
scroll to position [61, 0]
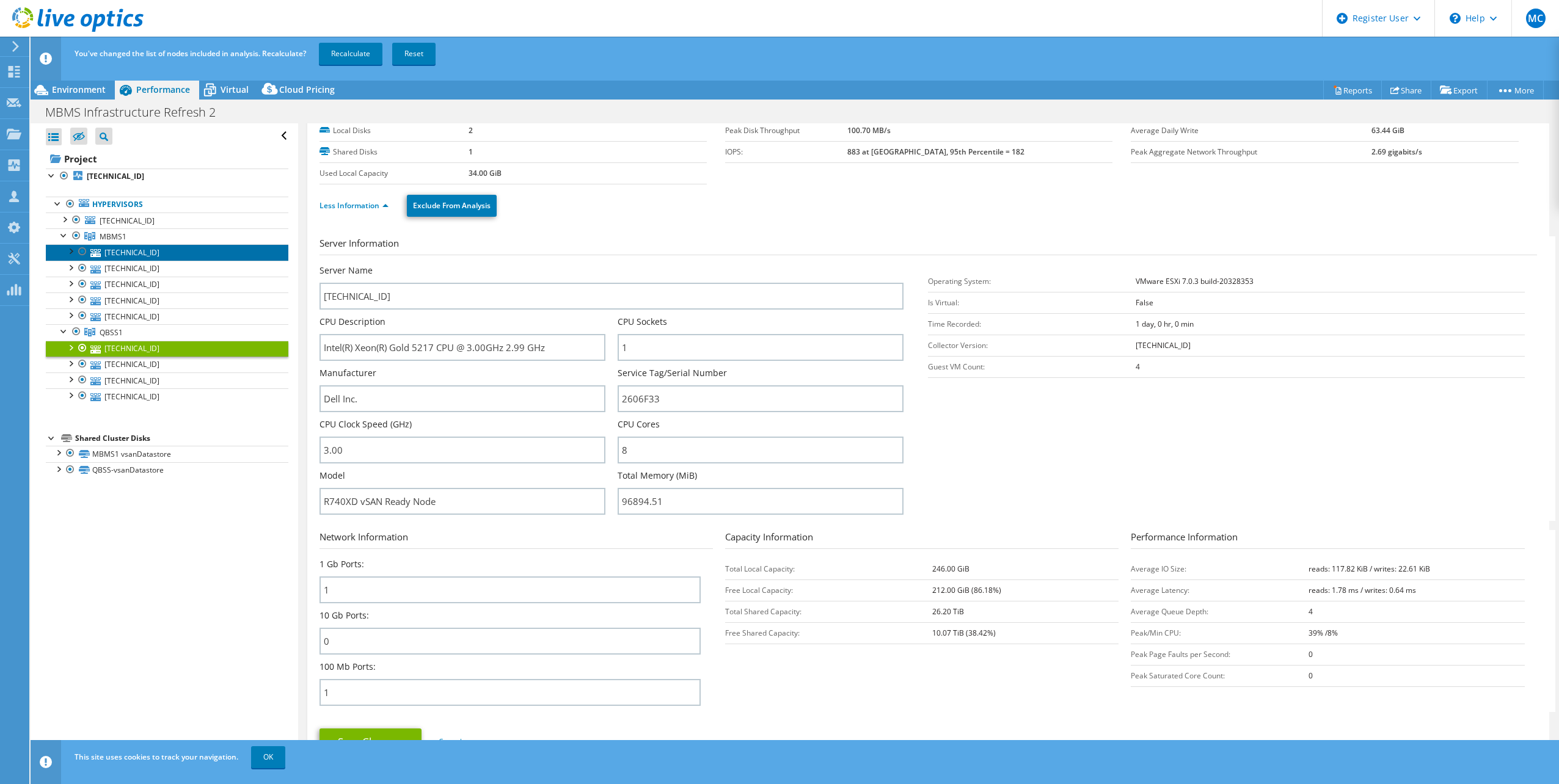
click at [127, 251] on link "[TECHNICAL_ID]" at bounding box center [167, 252] width 242 height 16
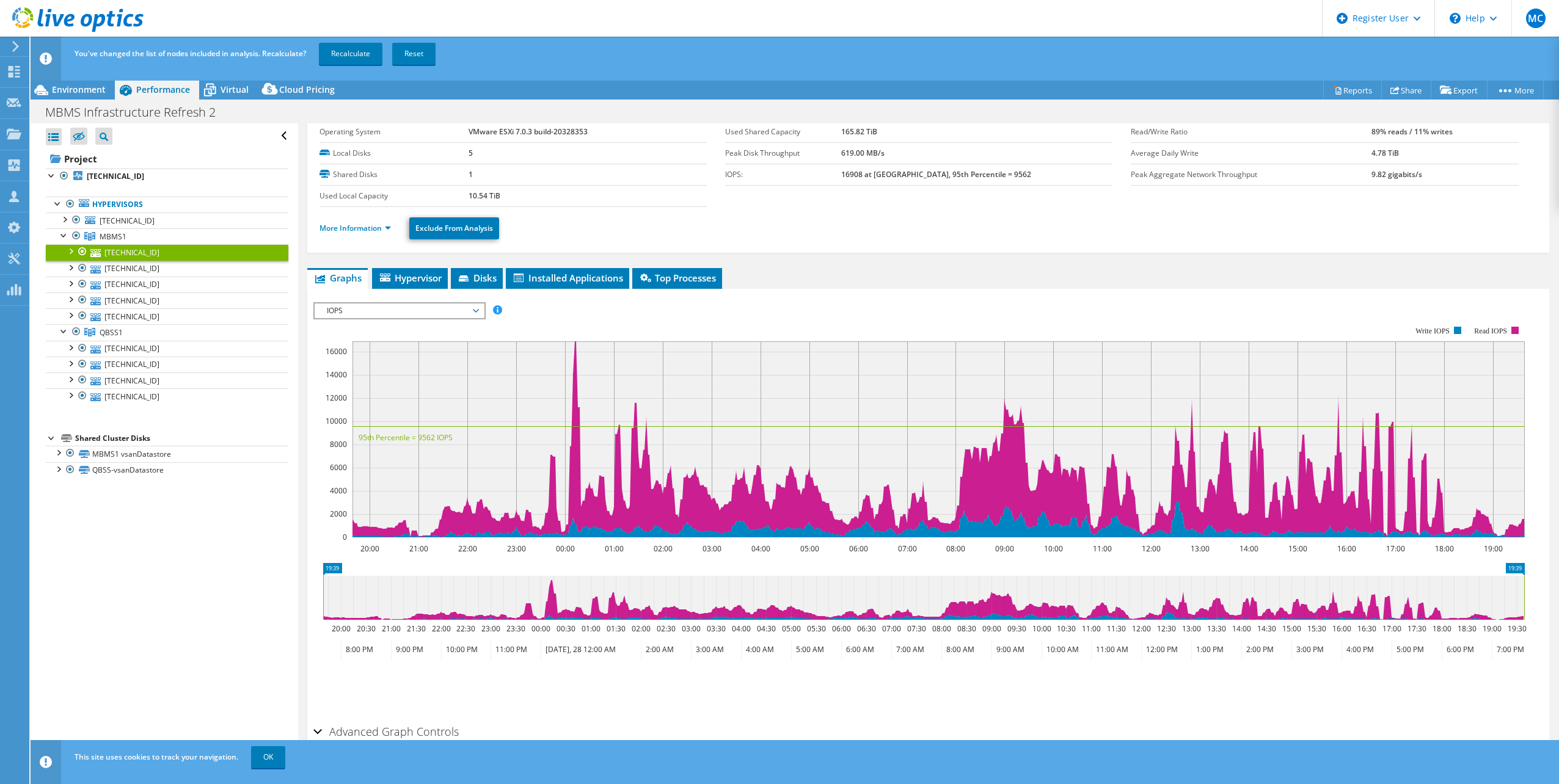
scroll to position [38, 0]
click at [351, 226] on link "More Information" at bounding box center [355, 228] width 71 height 11
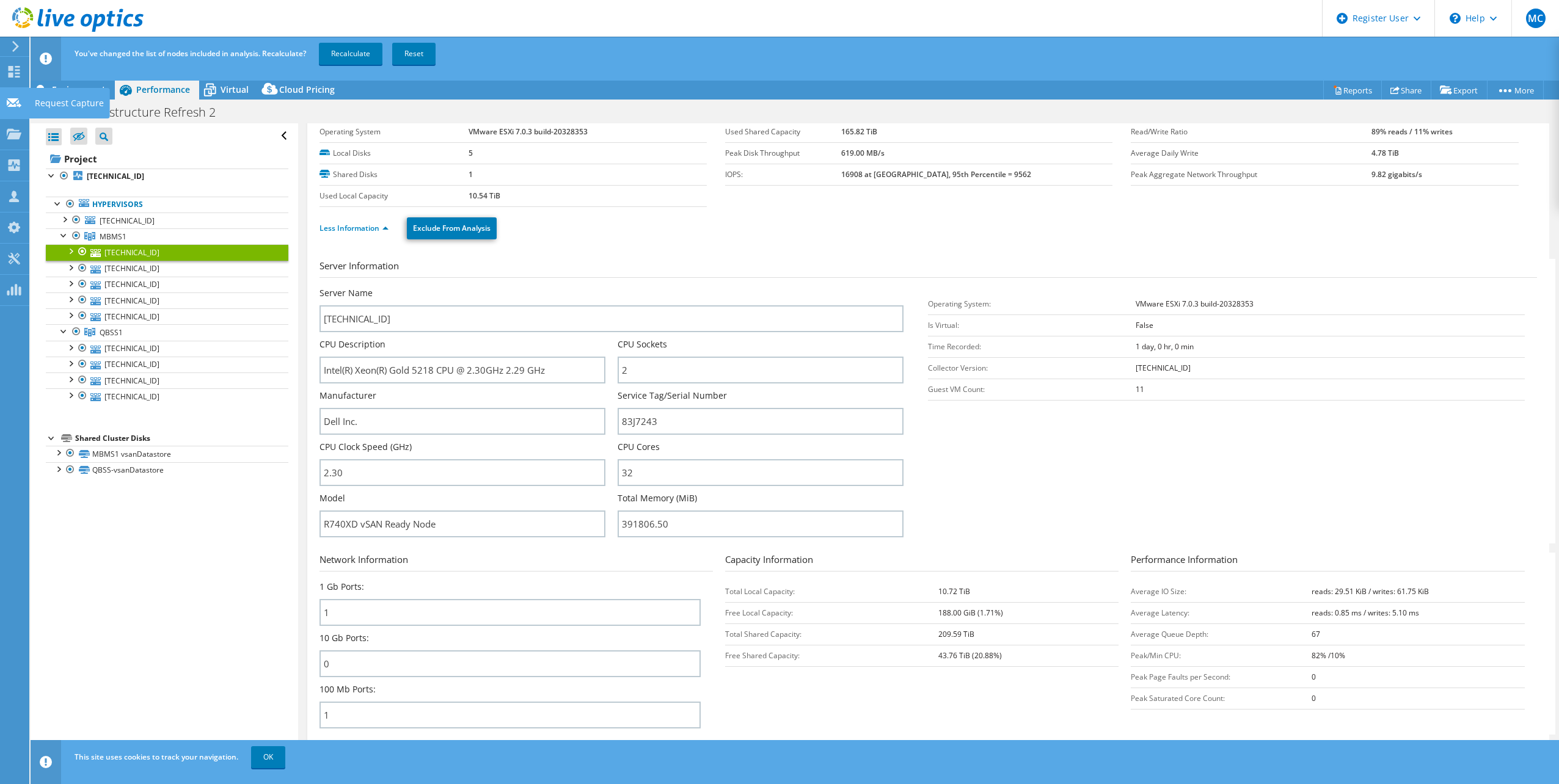
click at [18, 99] on icon at bounding box center [14, 102] width 15 height 11
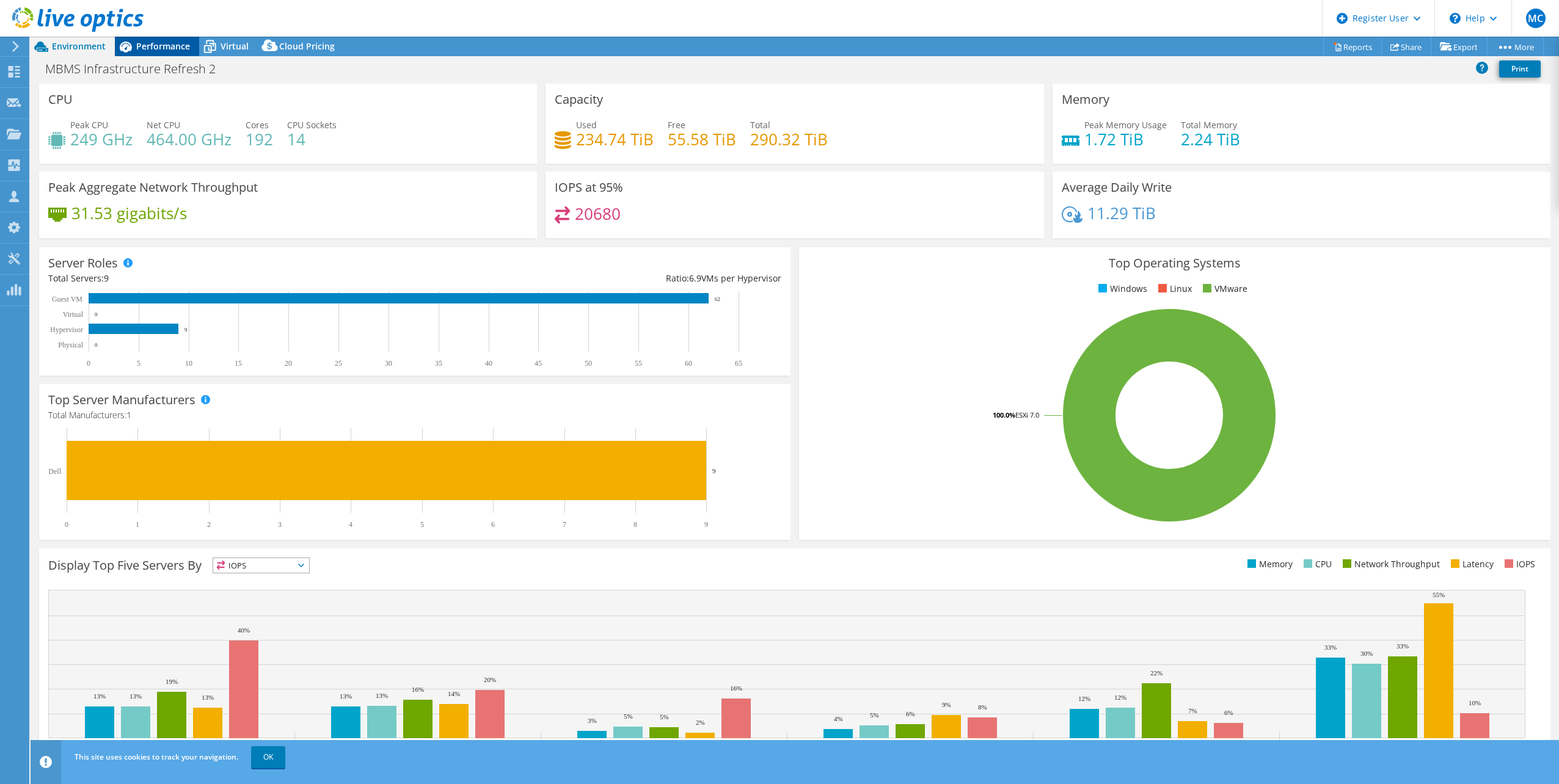
click at [154, 44] on span "Performance" at bounding box center [163, 46] width 54 height 11
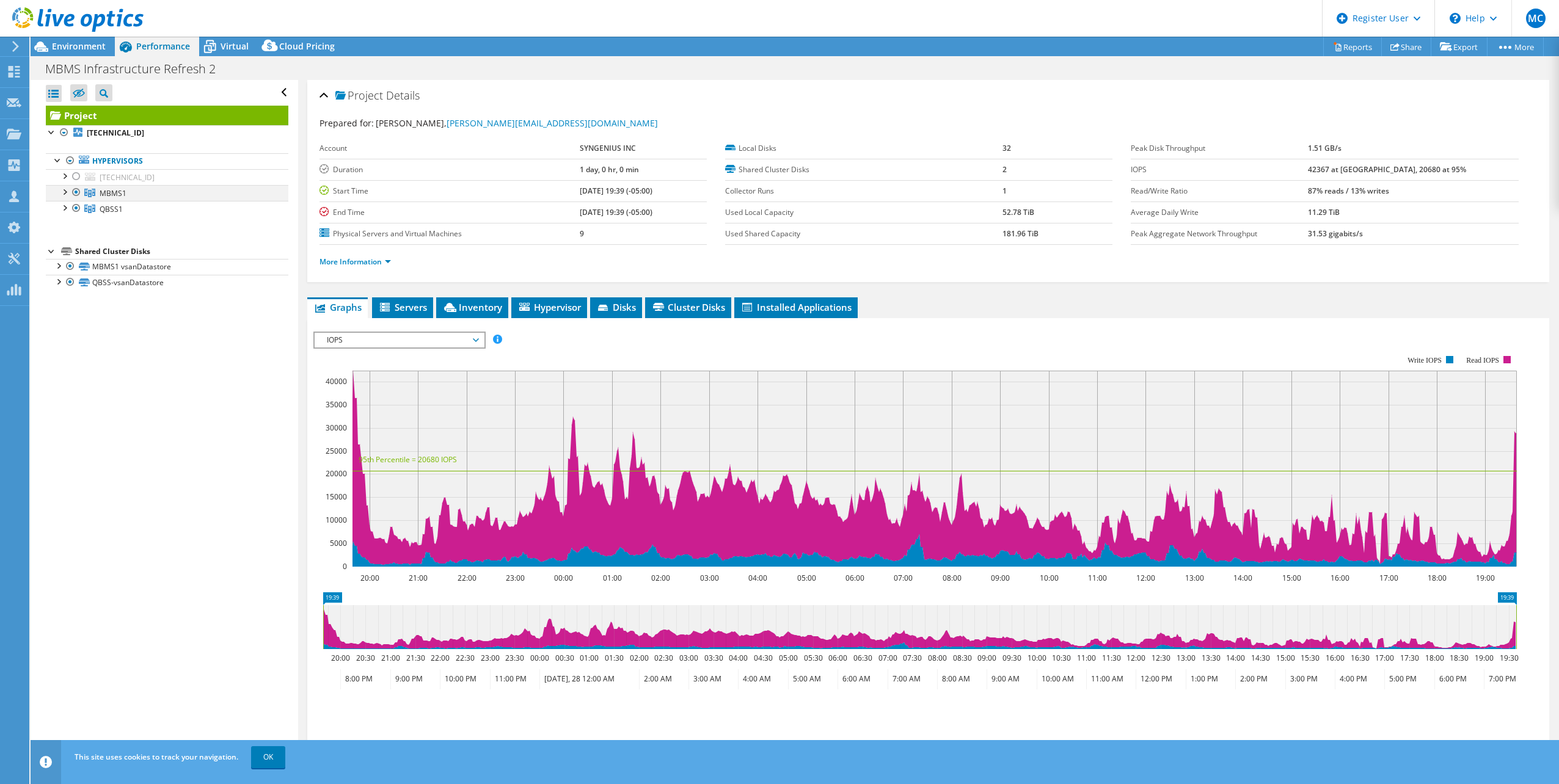
click at [67, 192] on div at bounding box center [64, 191] width 12 height 12
click at [65, 289] on div at bounding box center [64, 287] width 12 height 12
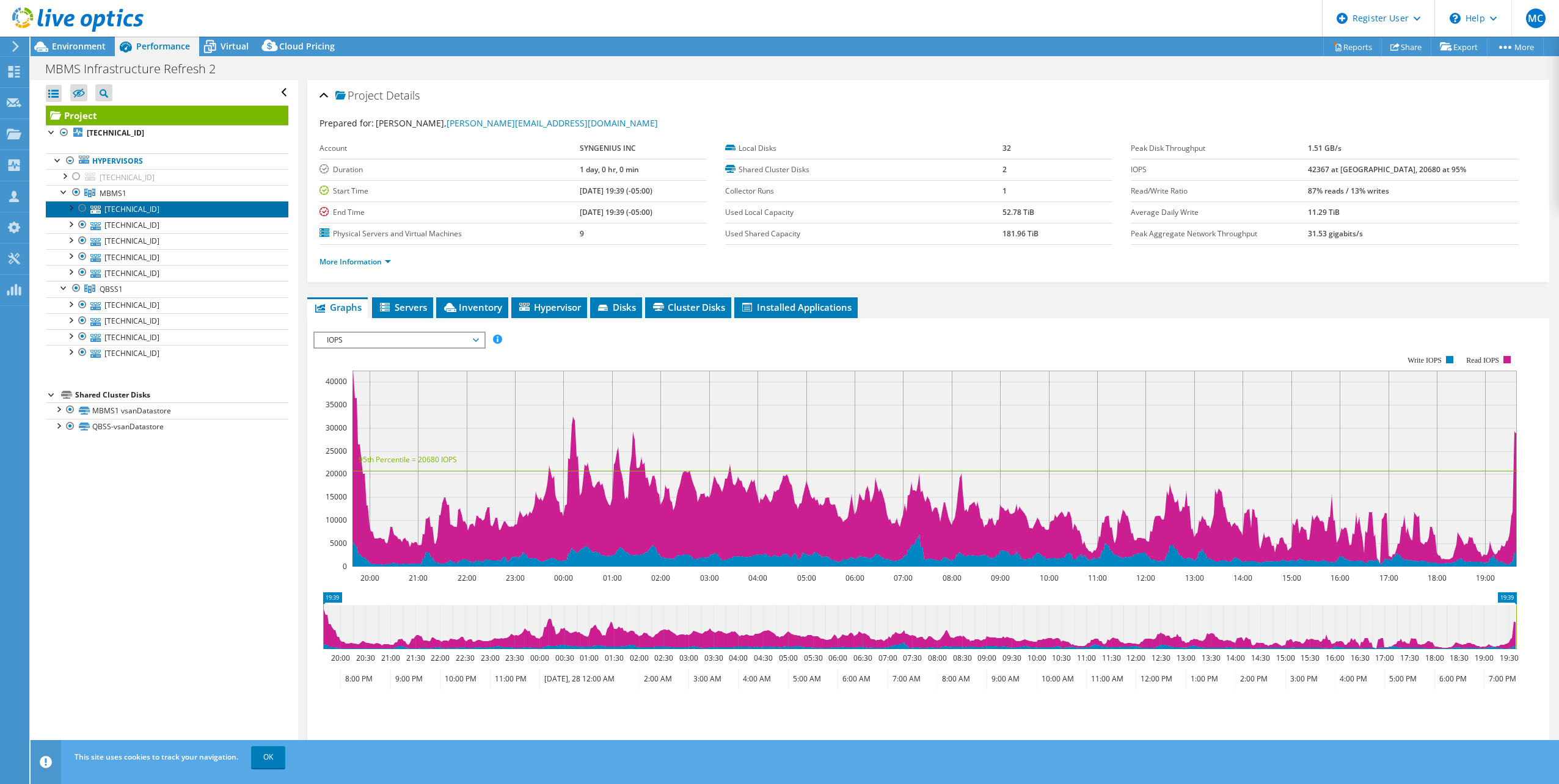
click at [123, 211] on link "[TECHNICAL_ID]" at bounding box center [167, 209] width 242 height 16
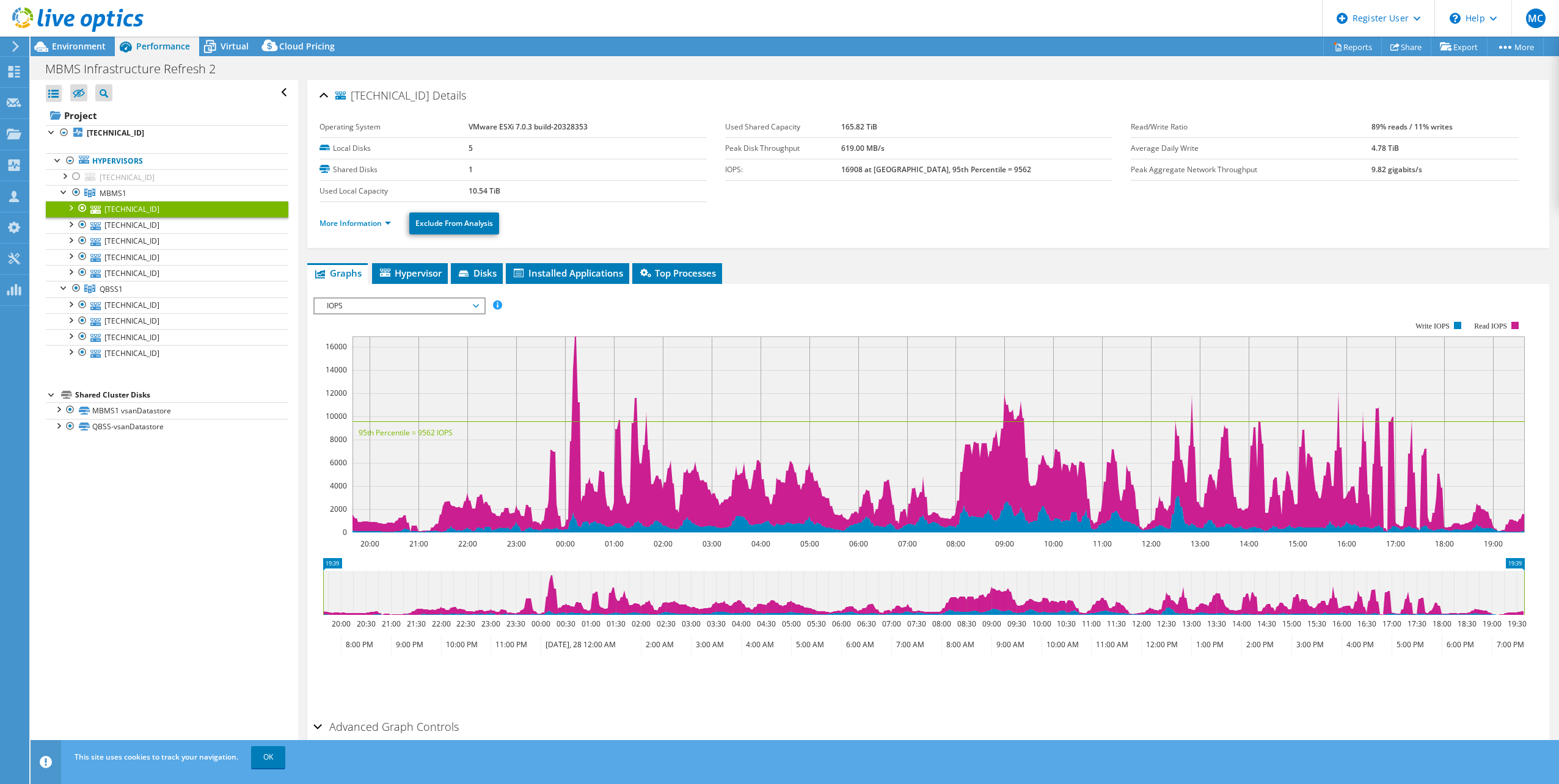
click at [369, 229] on li "More Information" at bounding box center [359, 224] width 79 height 14
click at [368, 226] on link "More Information" at bounding box center [355, 223] width 71 height 11
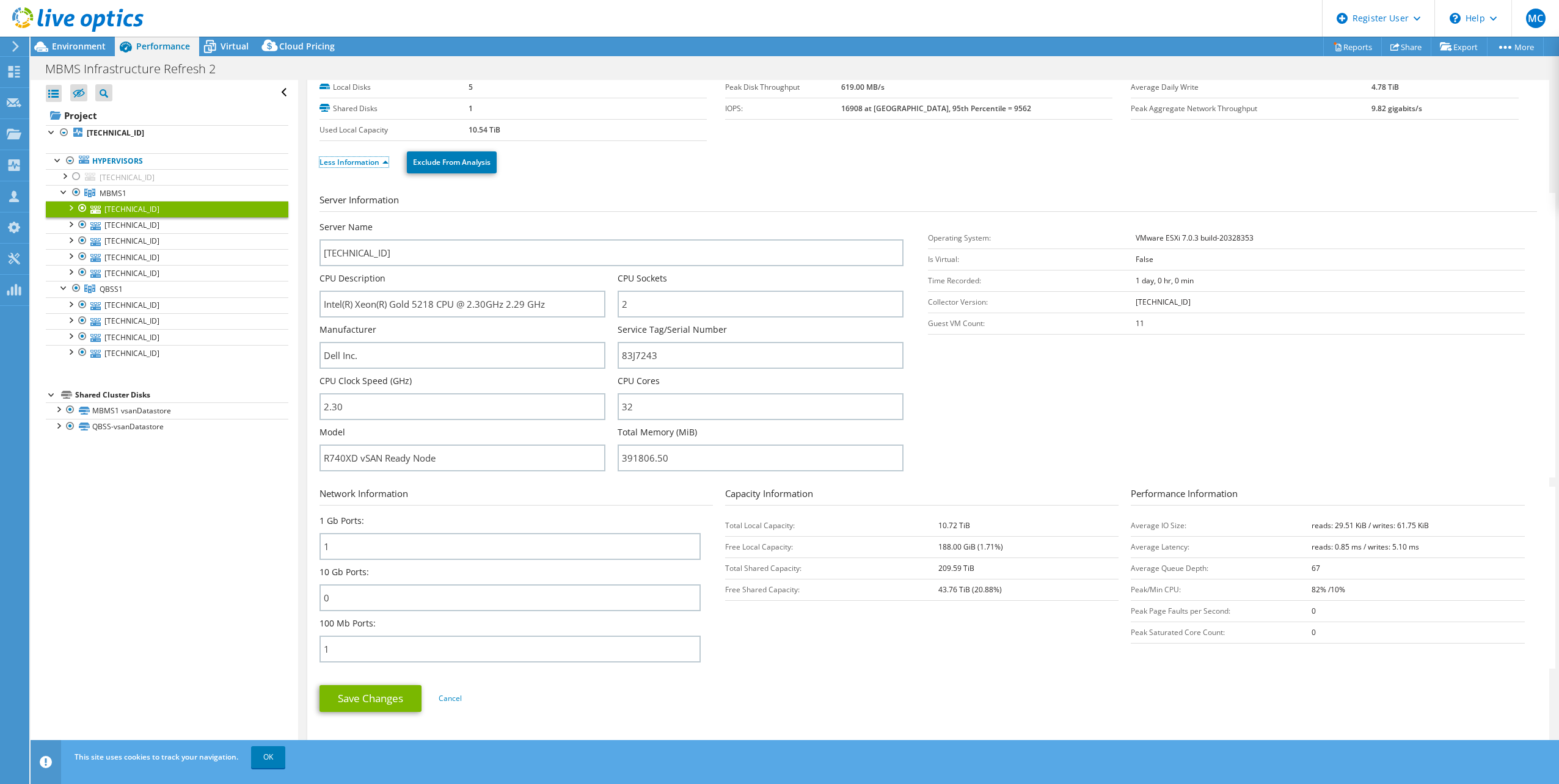
scroll to position [61, 0]
drag, startPoint x: 1174, startPoint y: 597, endPoint x: 1107, endPoint y: 597, distance: 67.0
click at [1107, 597] on section "Network Information 1 Gb Ports: 1 10 Gb Ports: 0 100 Mb Ports: 1 Capacity Infor…" at bounding box center [931, 578] width 1223 height 182
drag, startPoint x: 1107, startPoint y: 597, endPoint x: 1186, endPoint y: 590, distance: 79.3
click at [1186, 590] on td "Peak/Min CPU:" at bounding box center [1221, 589] width 180 height 21
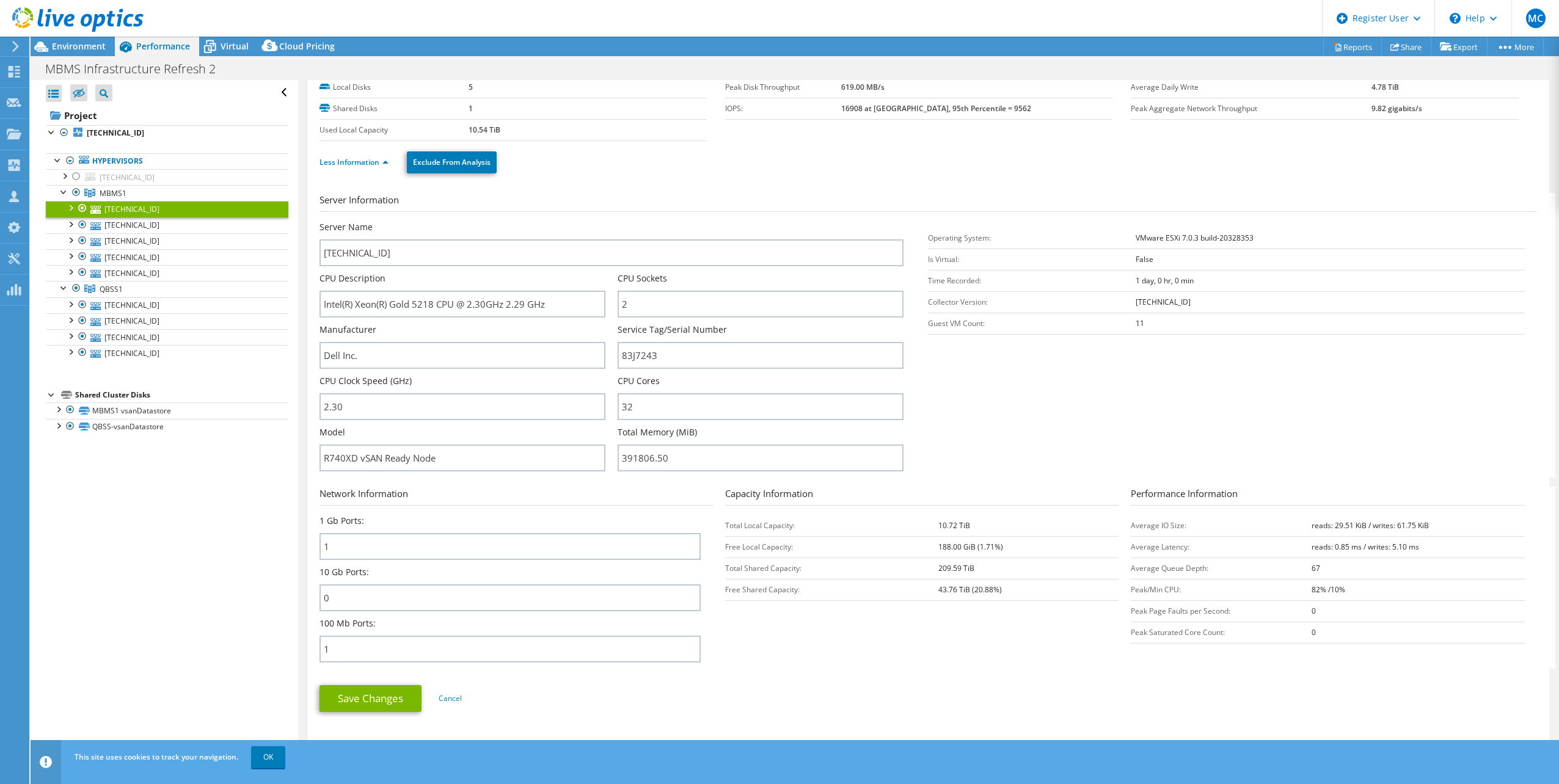
drag, startPoint x: 1304, startPoint y: 588, endPoint x: 1328, endPoint y: 588, distance: 24.0
click at [1328, 588] on tr "Peak/Min CPU: 82% /10%" at bounding box center [1327, 589] width 393 height 21
drag, startPoint x: 1328, startPoint y: 588, endPoint x: 1220, endPoint y: 665, distance: 132.6
click at [1220, 665] on section "Network Information 1 Gb Ports: 1 10 Gb Ports: 0 100 Mb Ports: 1 Capacity Infor…" at bounding box center [931, 578] width 1223 height 182
drag, startPoint x: 968, startPoint y: 523, endPoint x: 930, endPoint y: 527, distance: 38.2
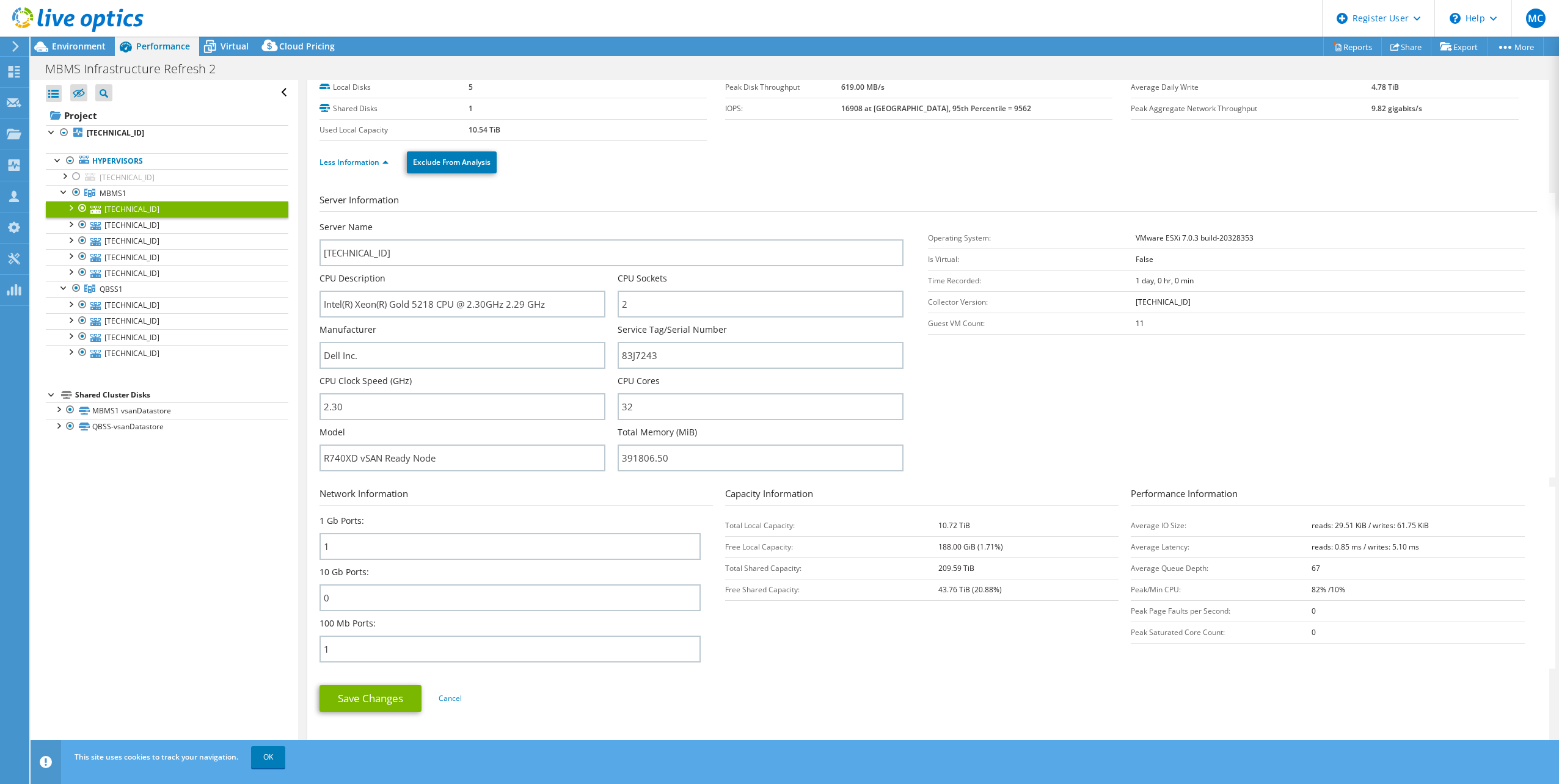
click at [930, 527] on tr "Total Local Capacity: 10.72 TiB" at bounding box center [921, 525] width 393 height 21
drag, startPoint x: 930, startPoint y: 527, endPoint x: 1006, endPoint y: 528, distance: 76.0
click at [1006, 528] on td "10.72 TiB" at bounding box center [1028, 525] width 180 height 21
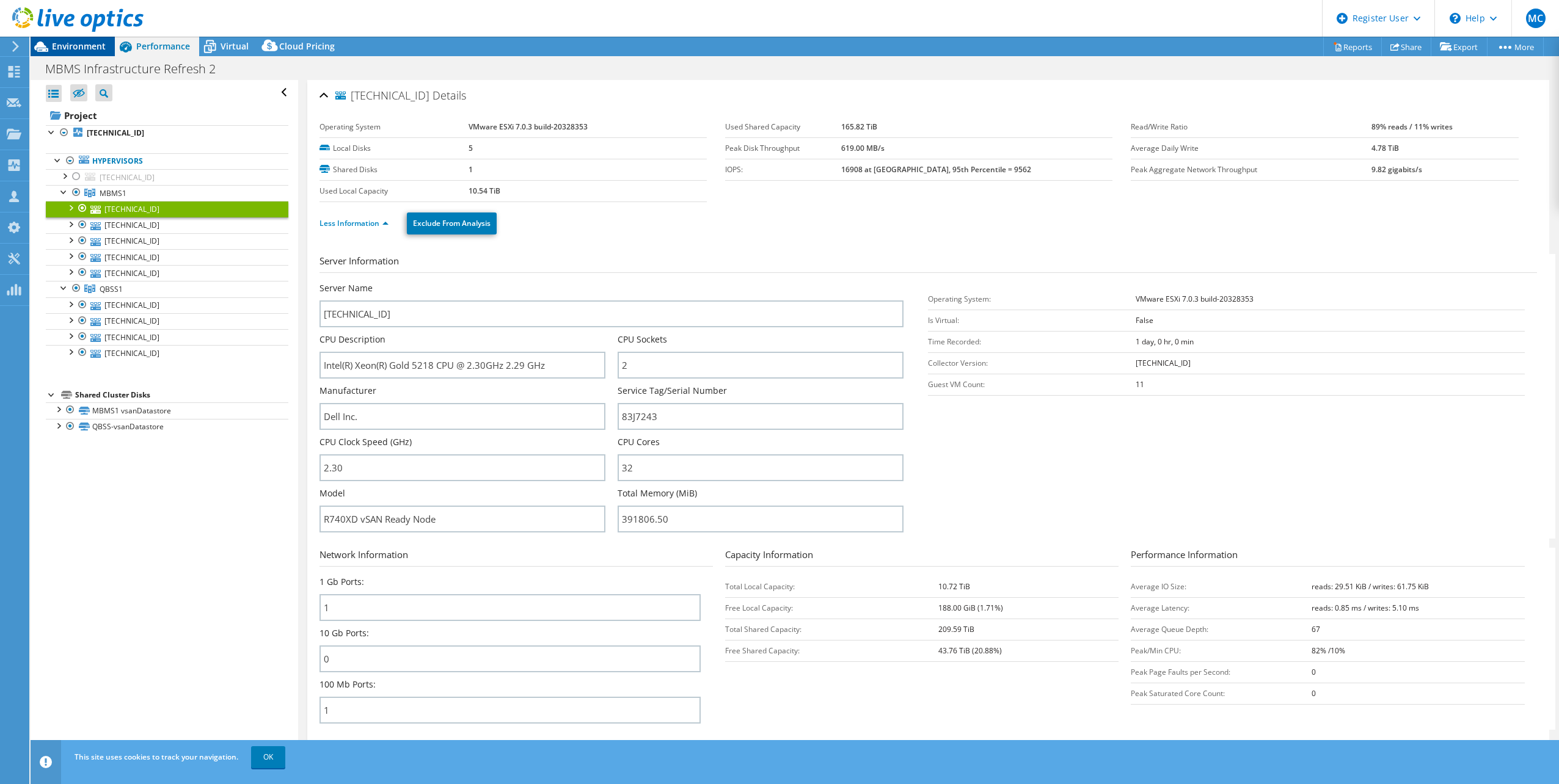
click at [59, 50] on span "Environment" at bounding box center [79, 46] width 54 height 11
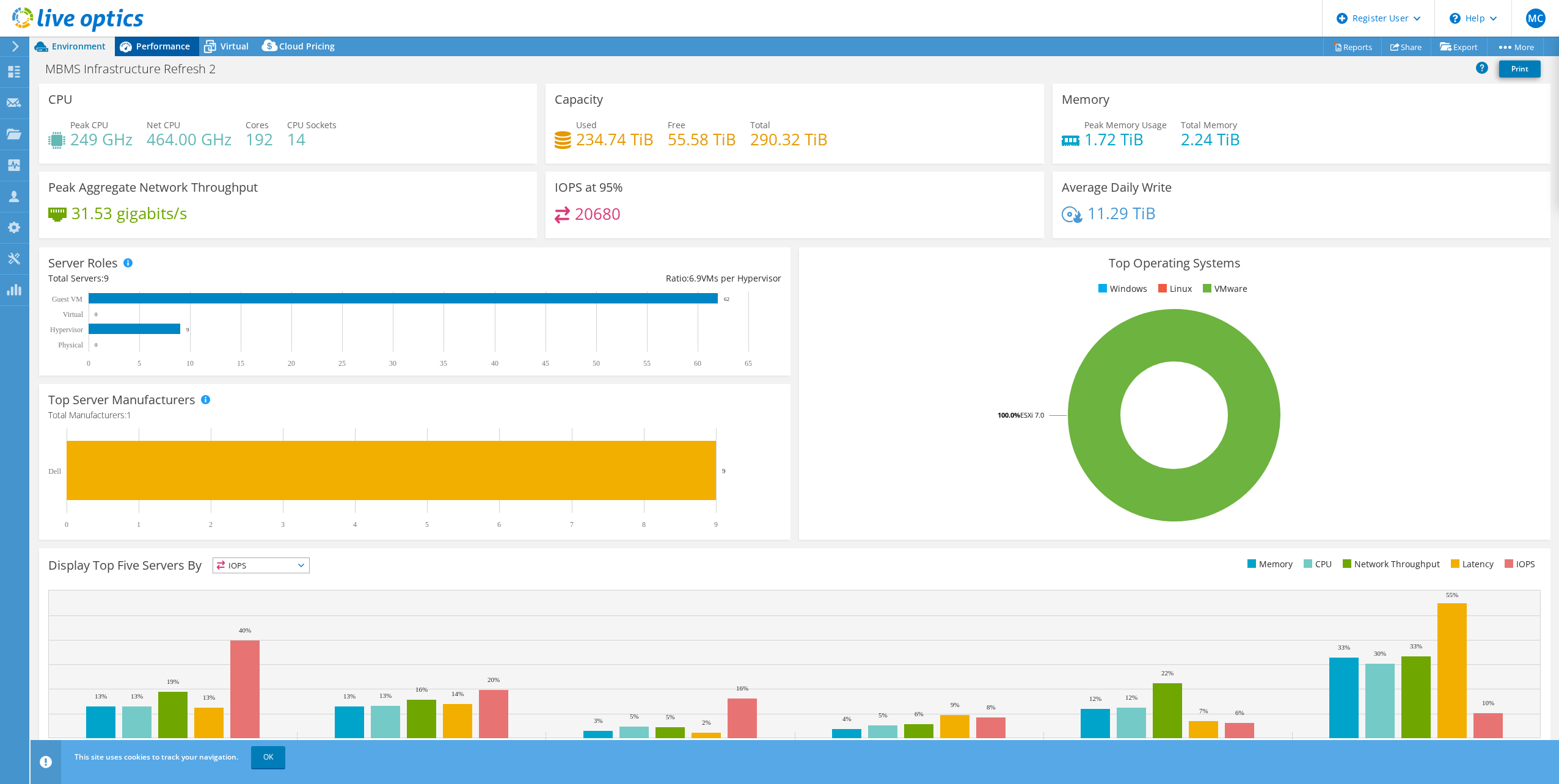
click at [161, 51] on span "Performance" at bounding box center [163, 46] width 54 height 11
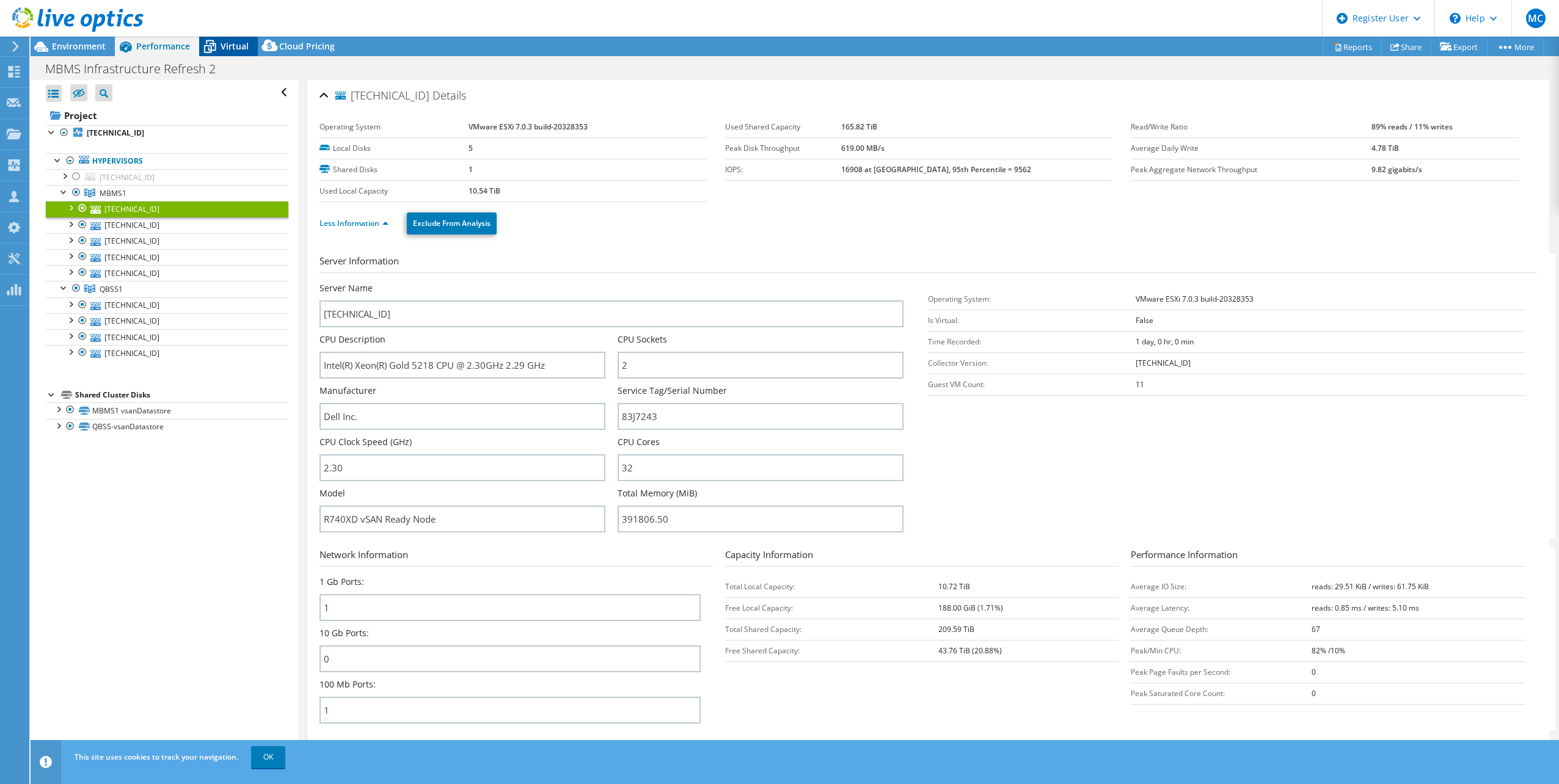
click at [231, 55] on div "Virtual" at bounding box center [228, 47] width 59 height 20
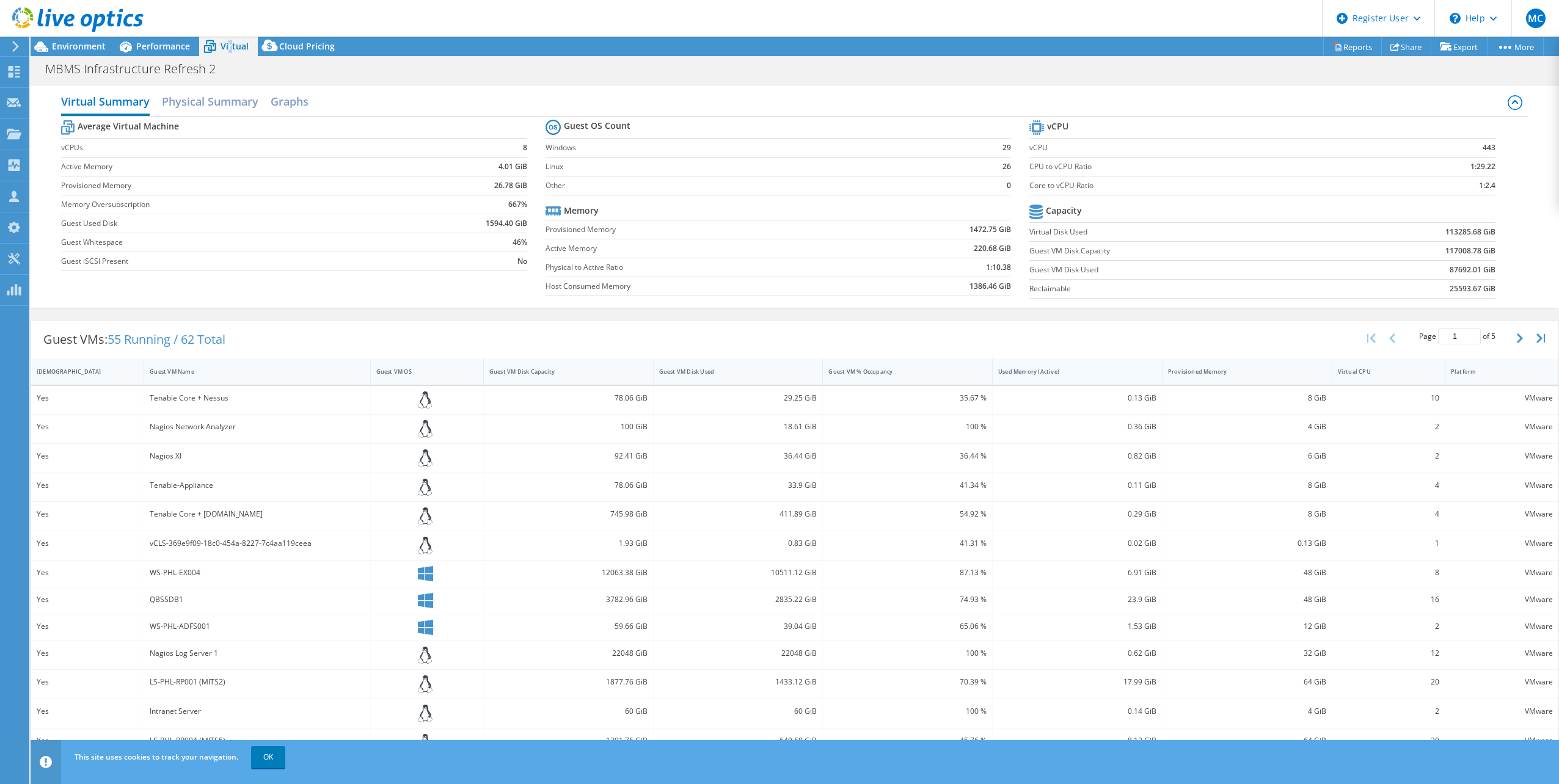
click at [1093, 369] on div "Used Memory (Active)" at bounding box center [1070, 371] width 144 height 8
click at [171, 50] on span "Performance" at bounding box center [163, 46] width 54 height 11
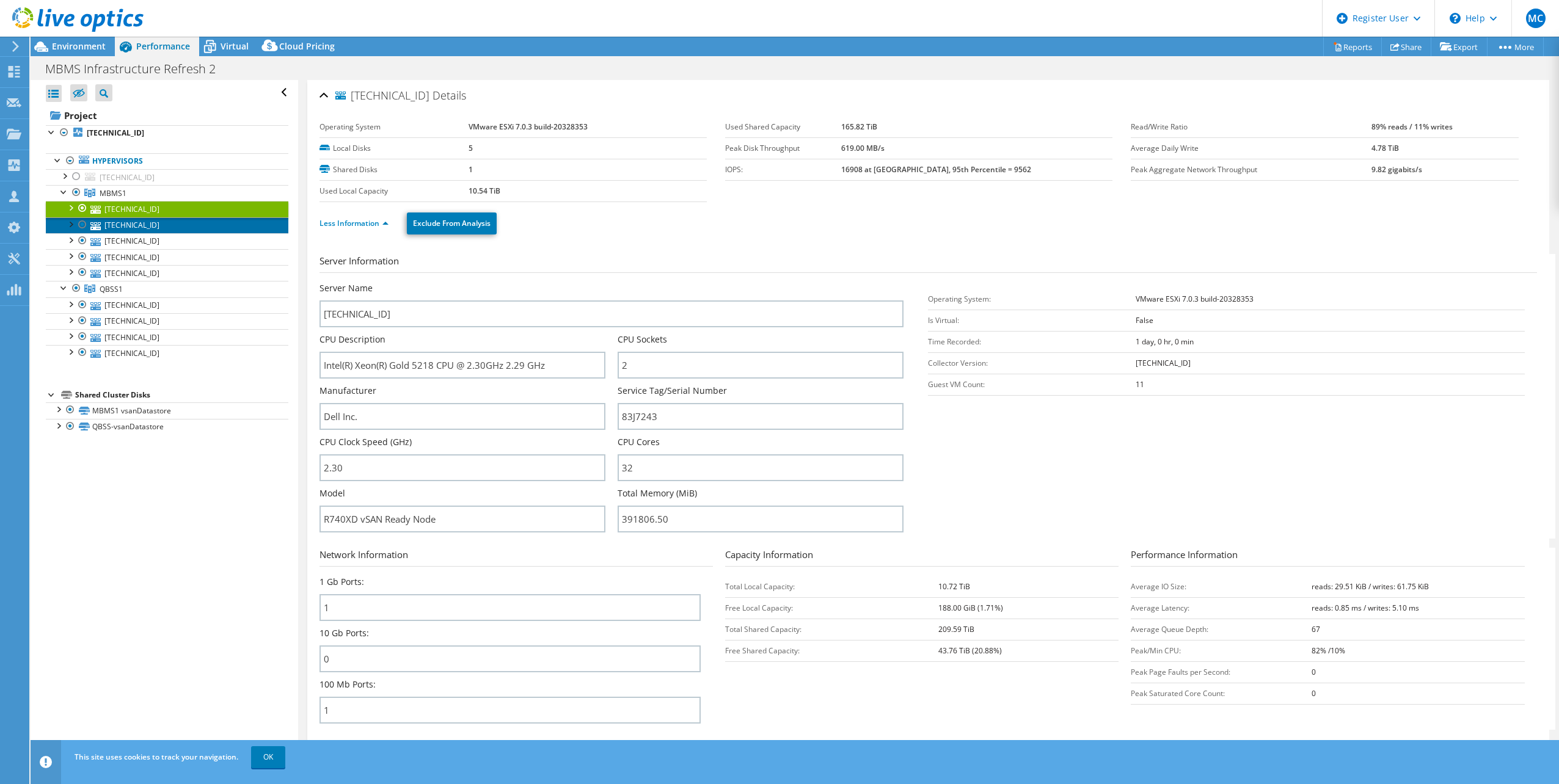
click at [134, 221] on link "[TECHNICAL_ID]" at bounding box center [167, 225] width 242 height 16
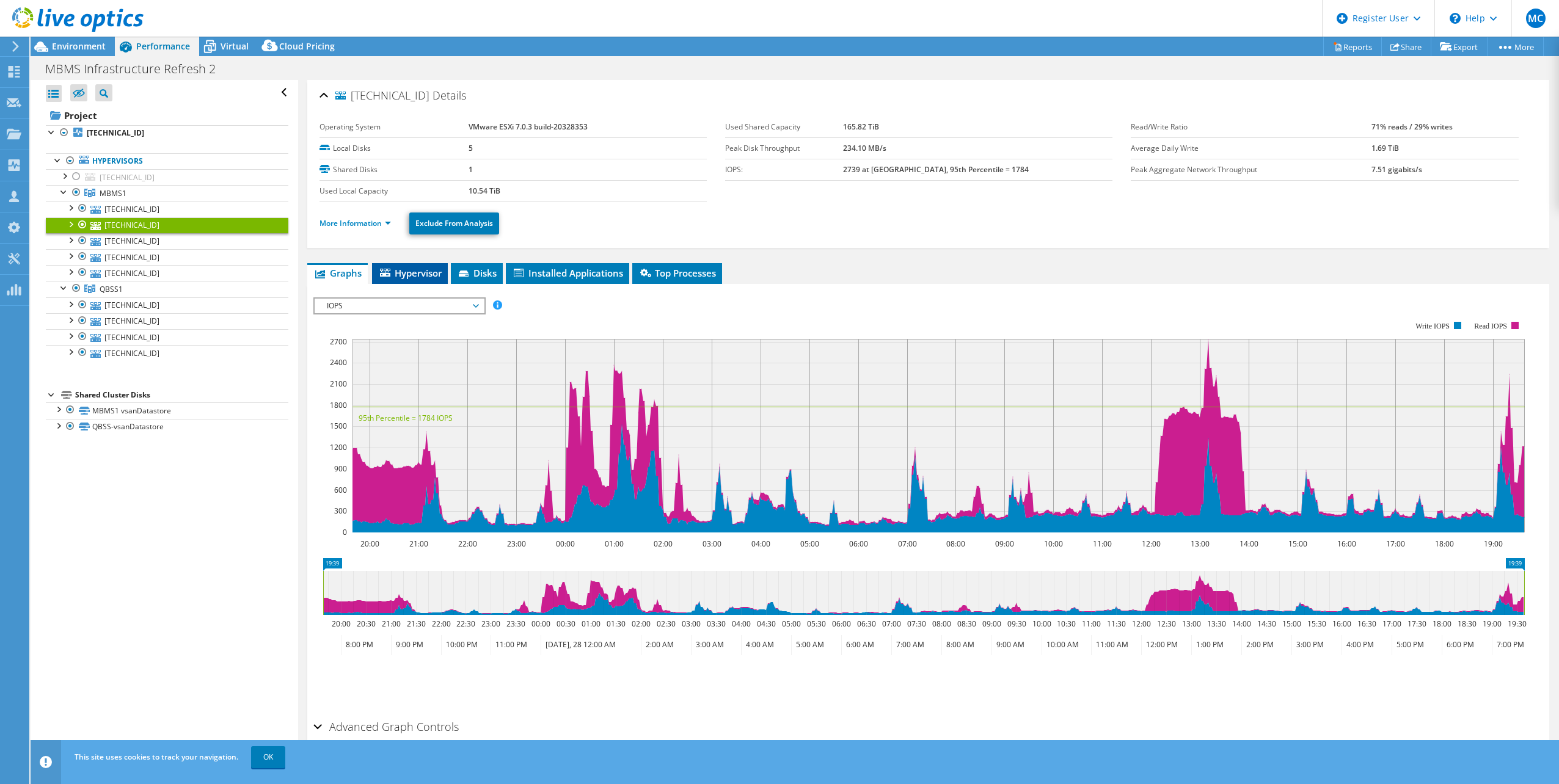
click at [414, 271] on span "Hypervisor" at bounding box center [409, 273] width 63 height 12
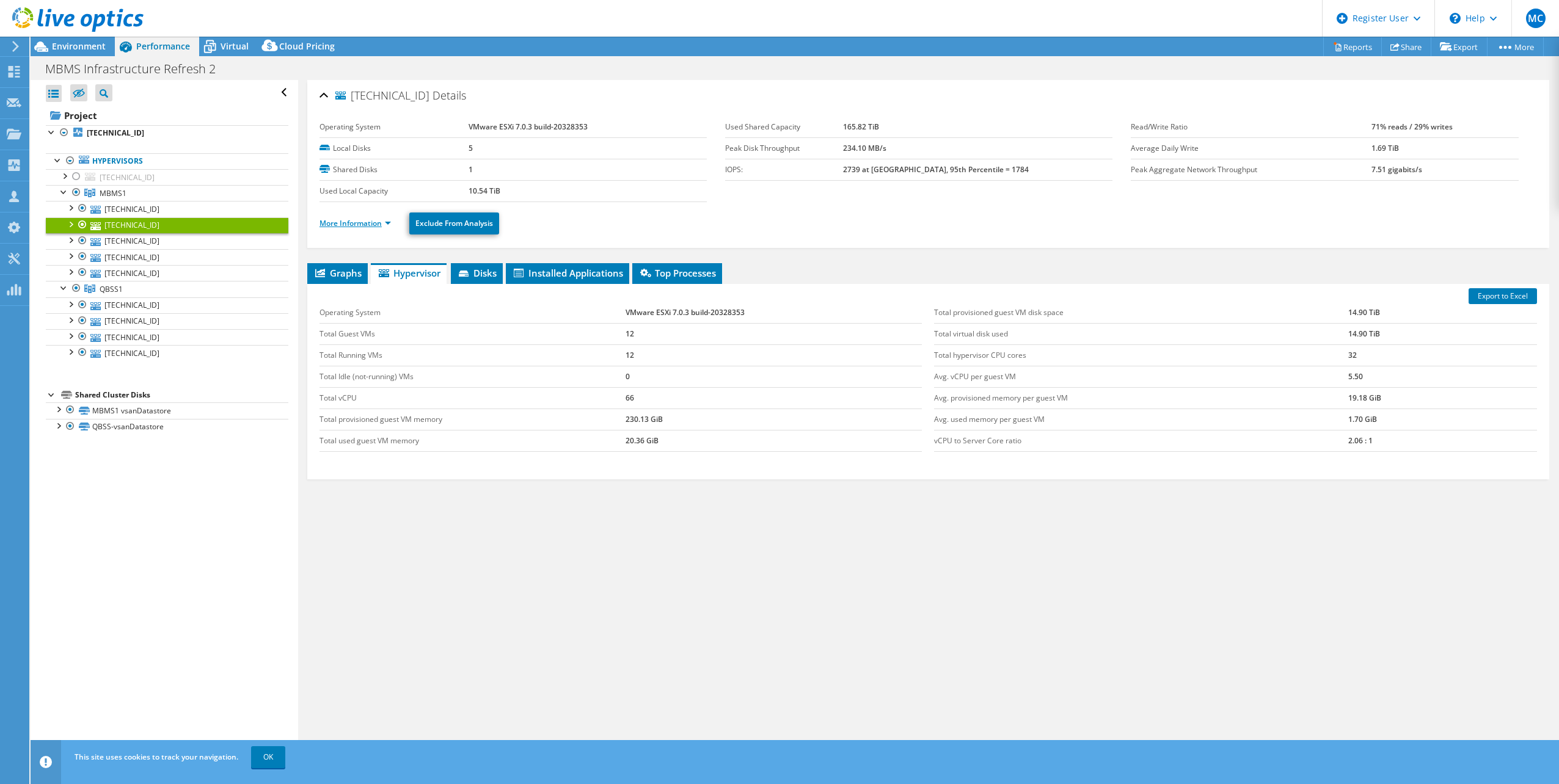
click at [351, 227] on link "More Information" at bounding box center [355, 223] width 71 height 11
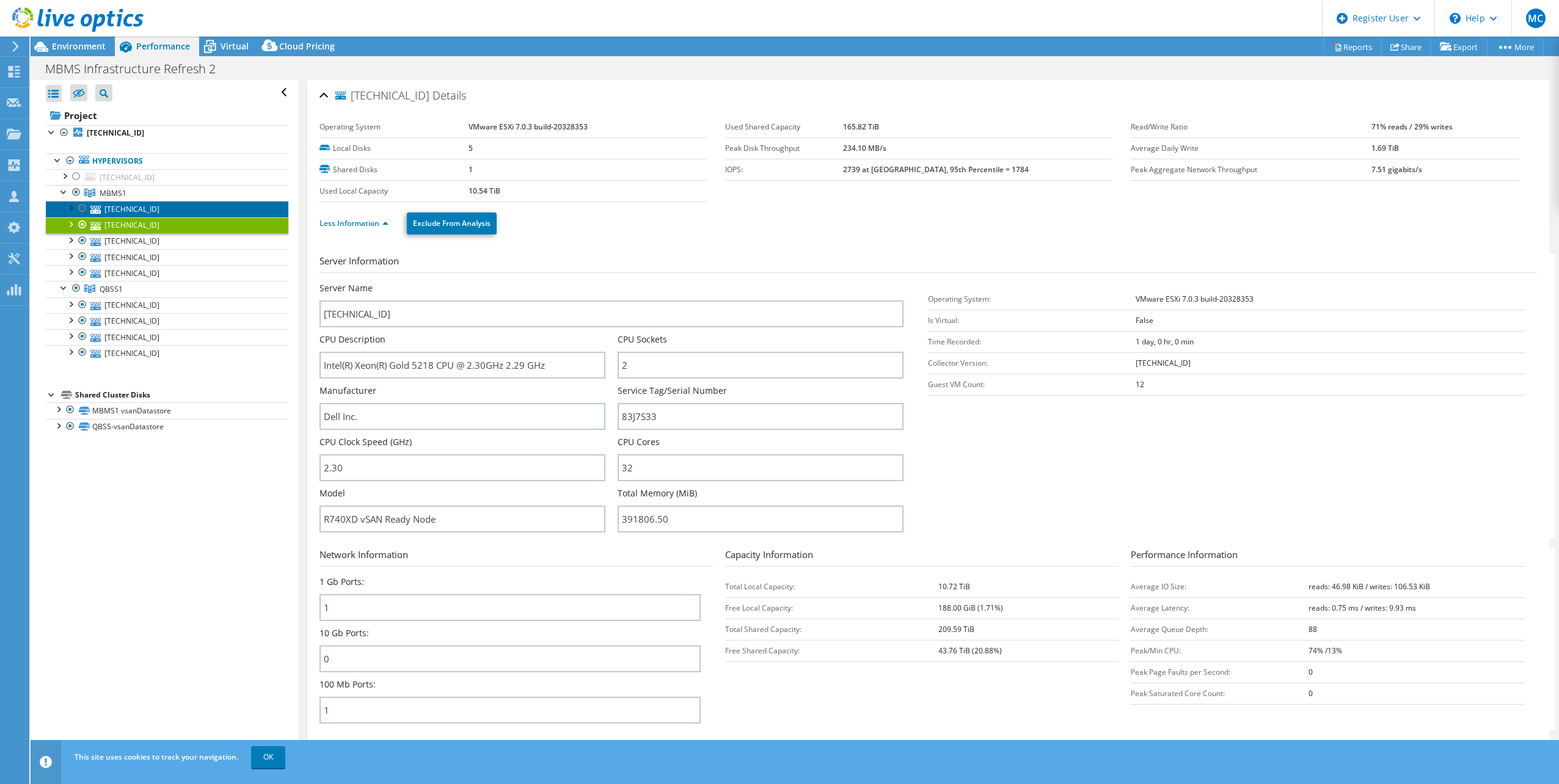
click at [112, 215] on link "[TECHNICAL_ID]" at bounding box center [167, 209] width 242 height 16
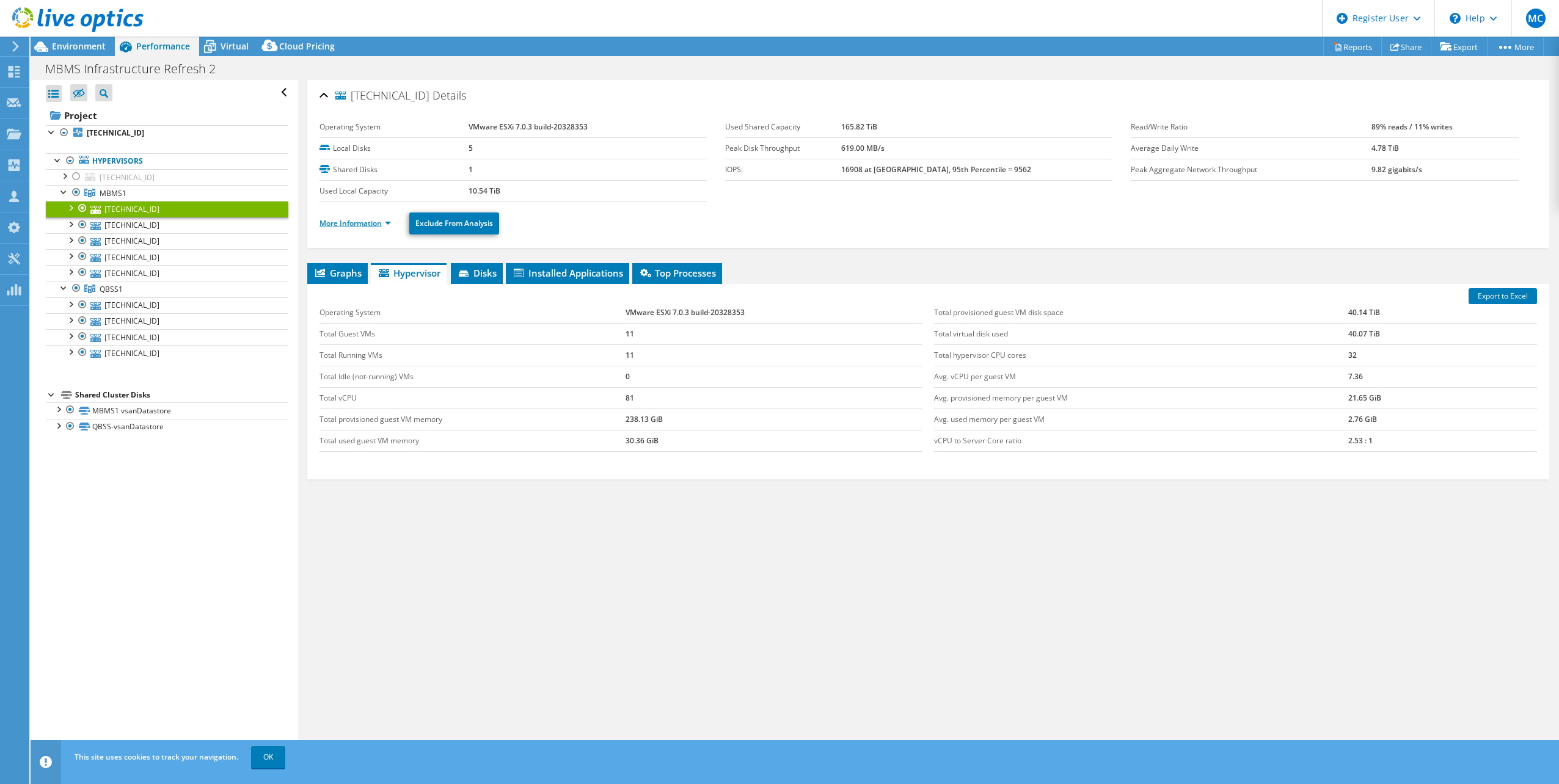
click at [330, 221] on link "More Information" at bounding box center [355, 223] width 71 height 11
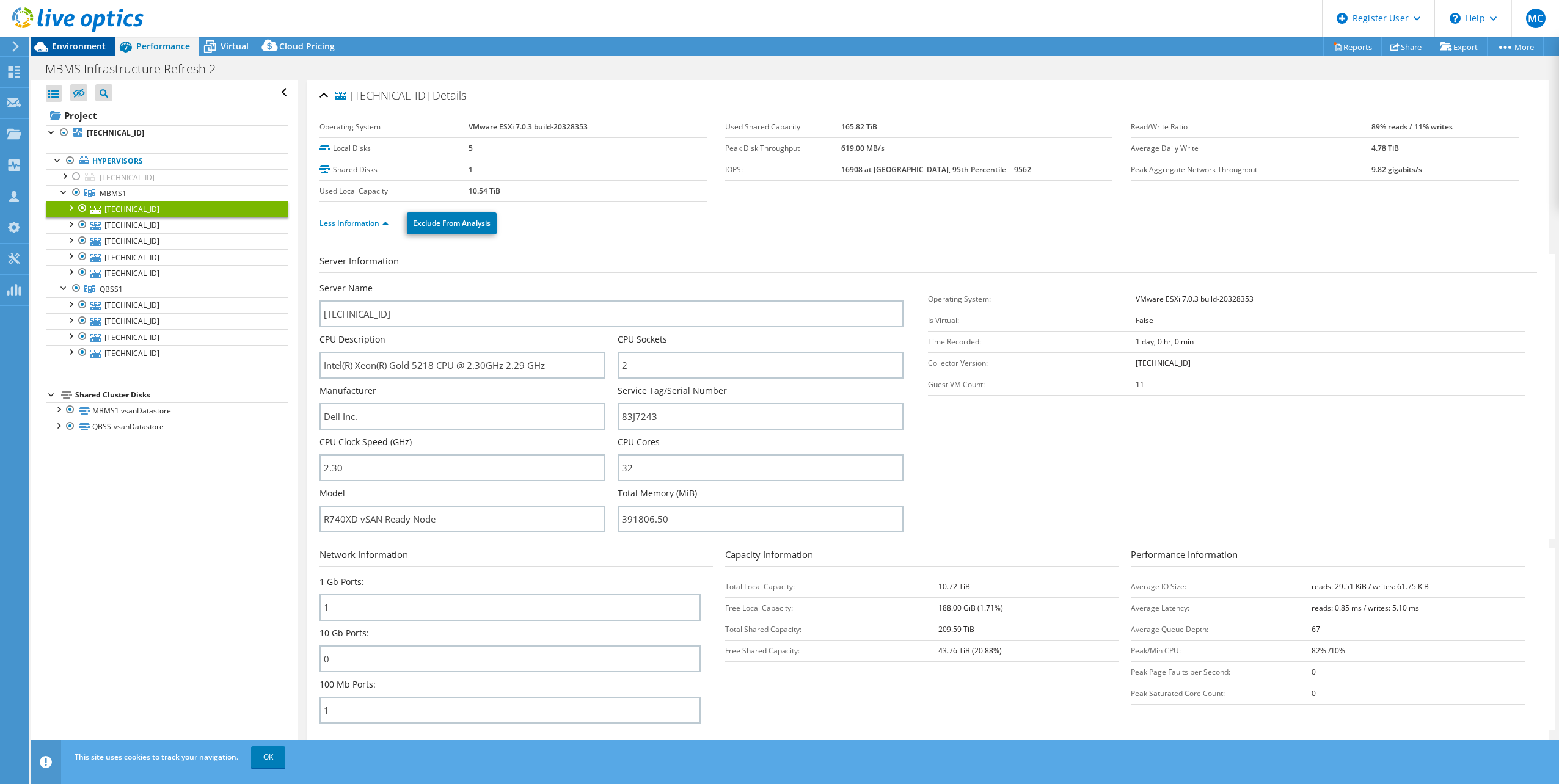
click at [79, 48] on span "Environment" at bounding box center [79, 46] width 54 height 11
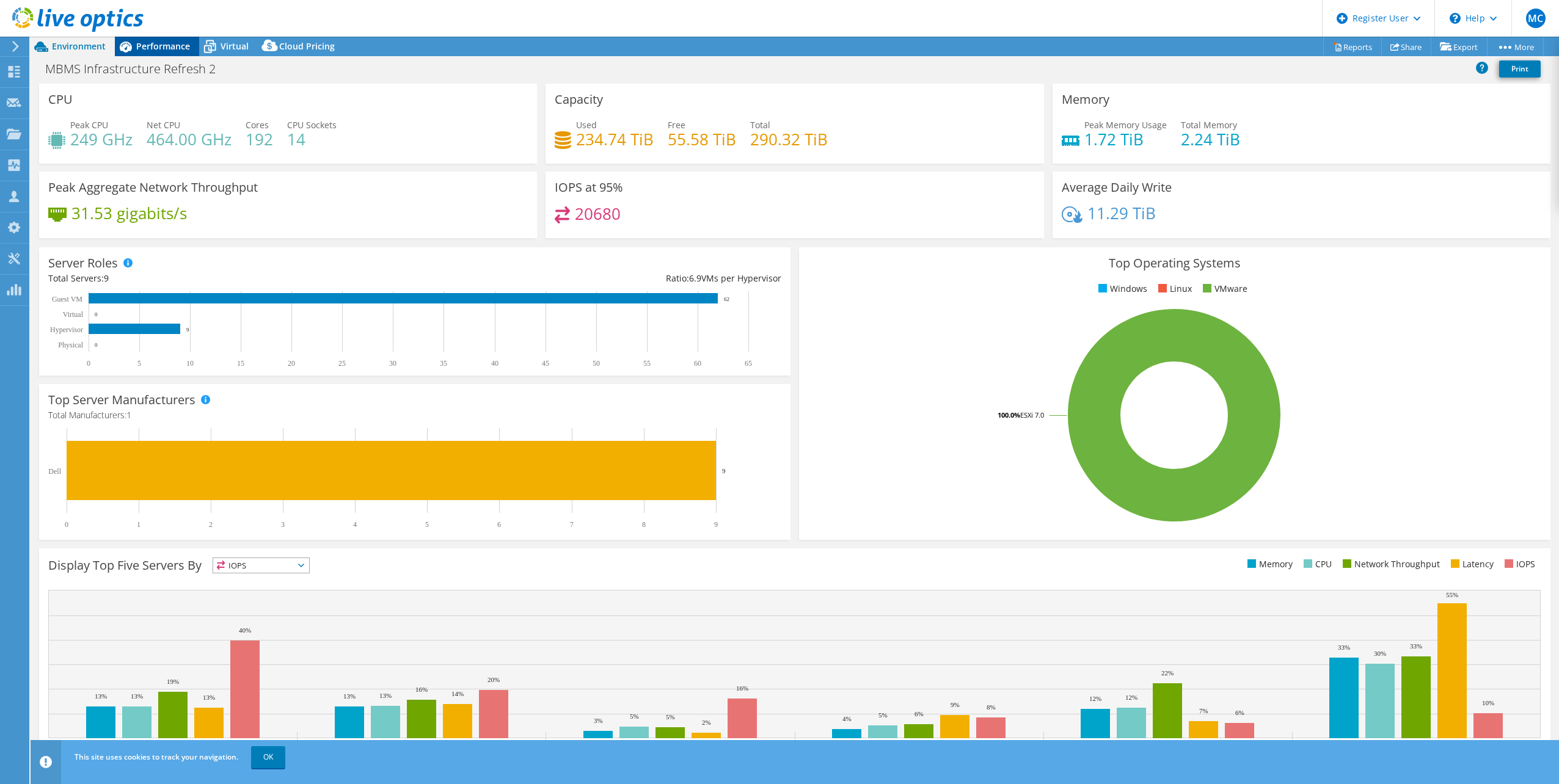
click at [136, 47] on span "Performance" at bounding box center [163, 46] width 54 height 11
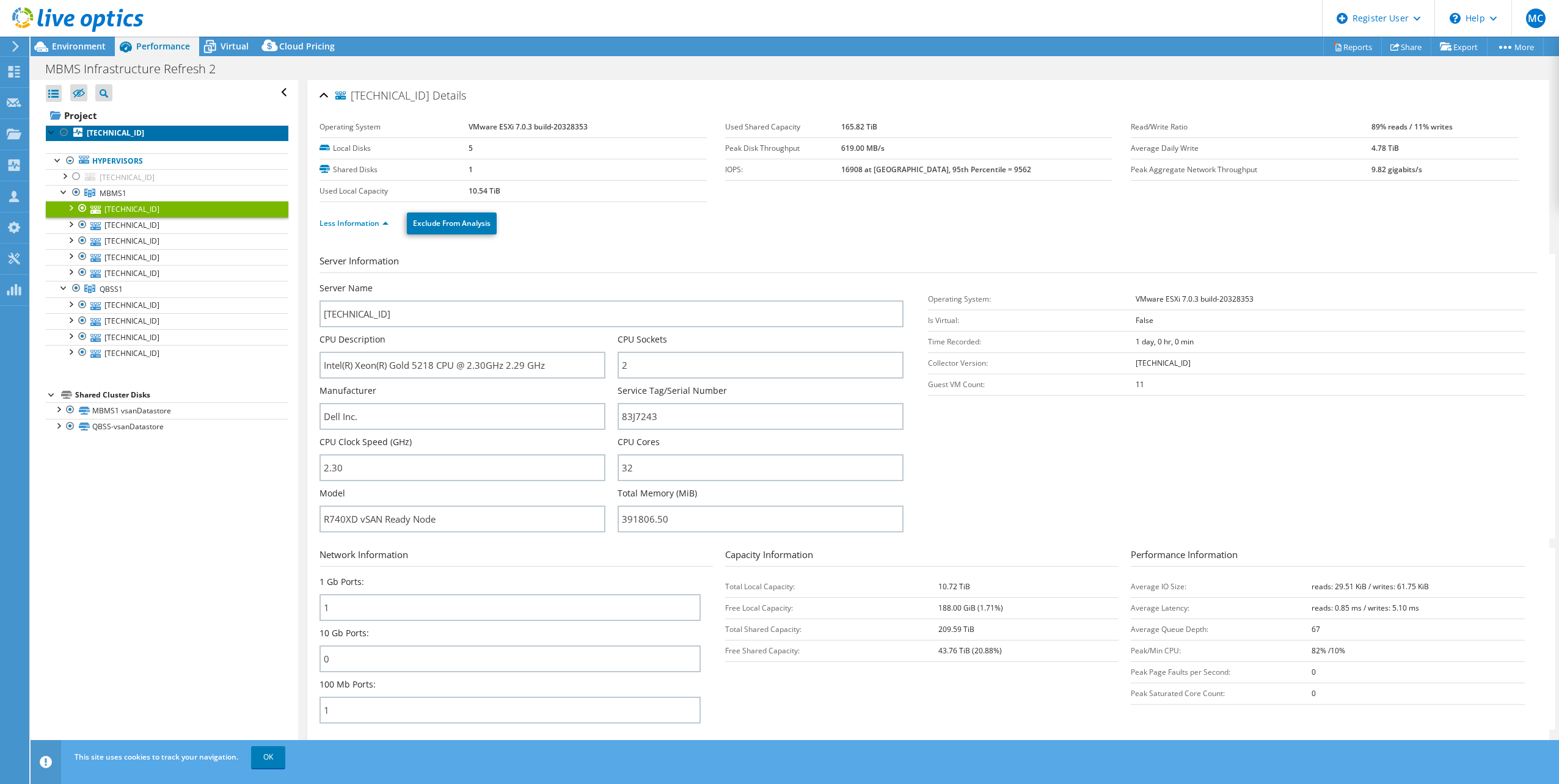
click at [100, 138] on b "[TECHNICAL_ID]" at bounding box center [115, 133] width 57 height 11
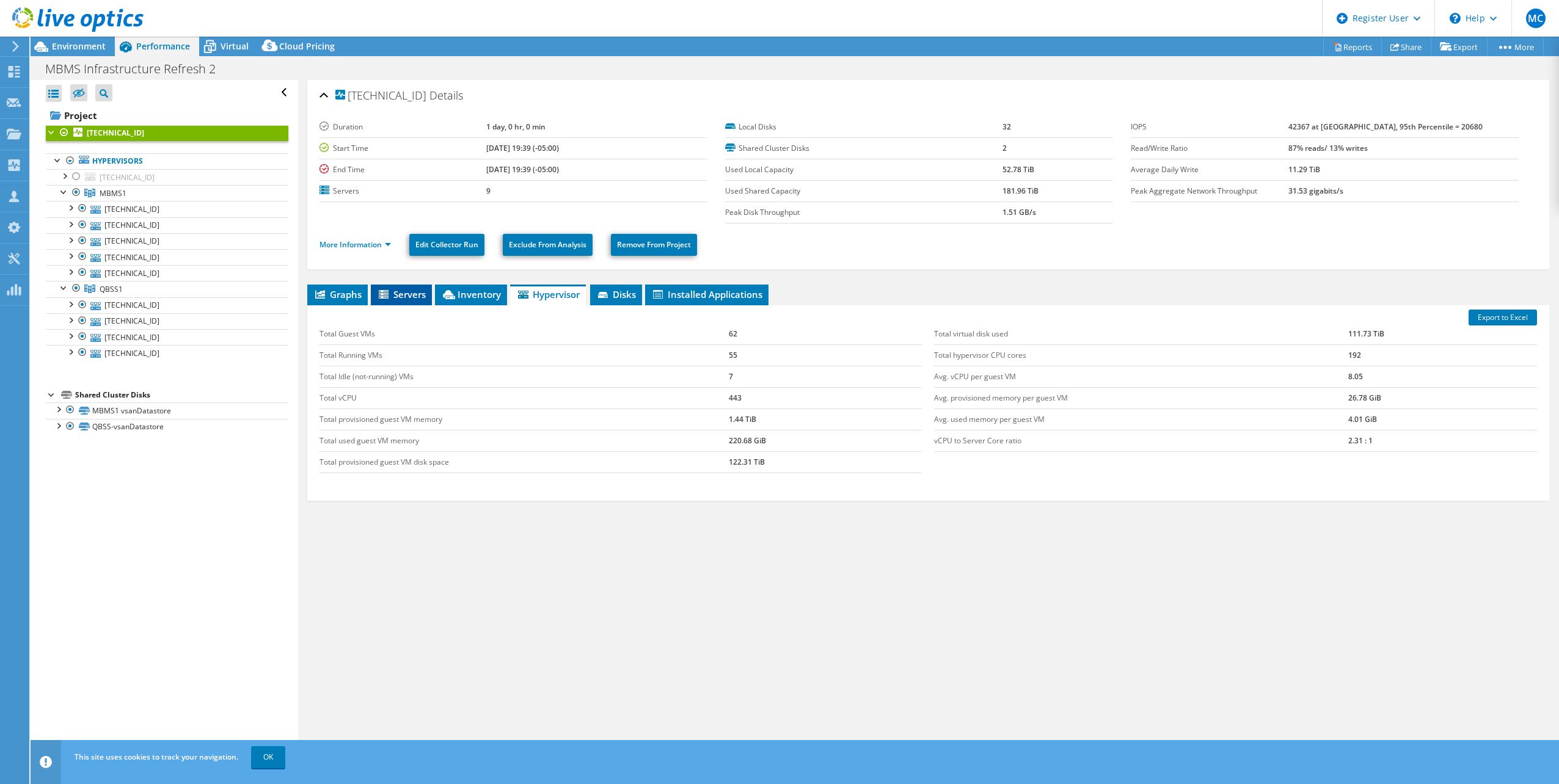
click at [390, 293] on icon at bounding box center [385, 295] width 12 height 11
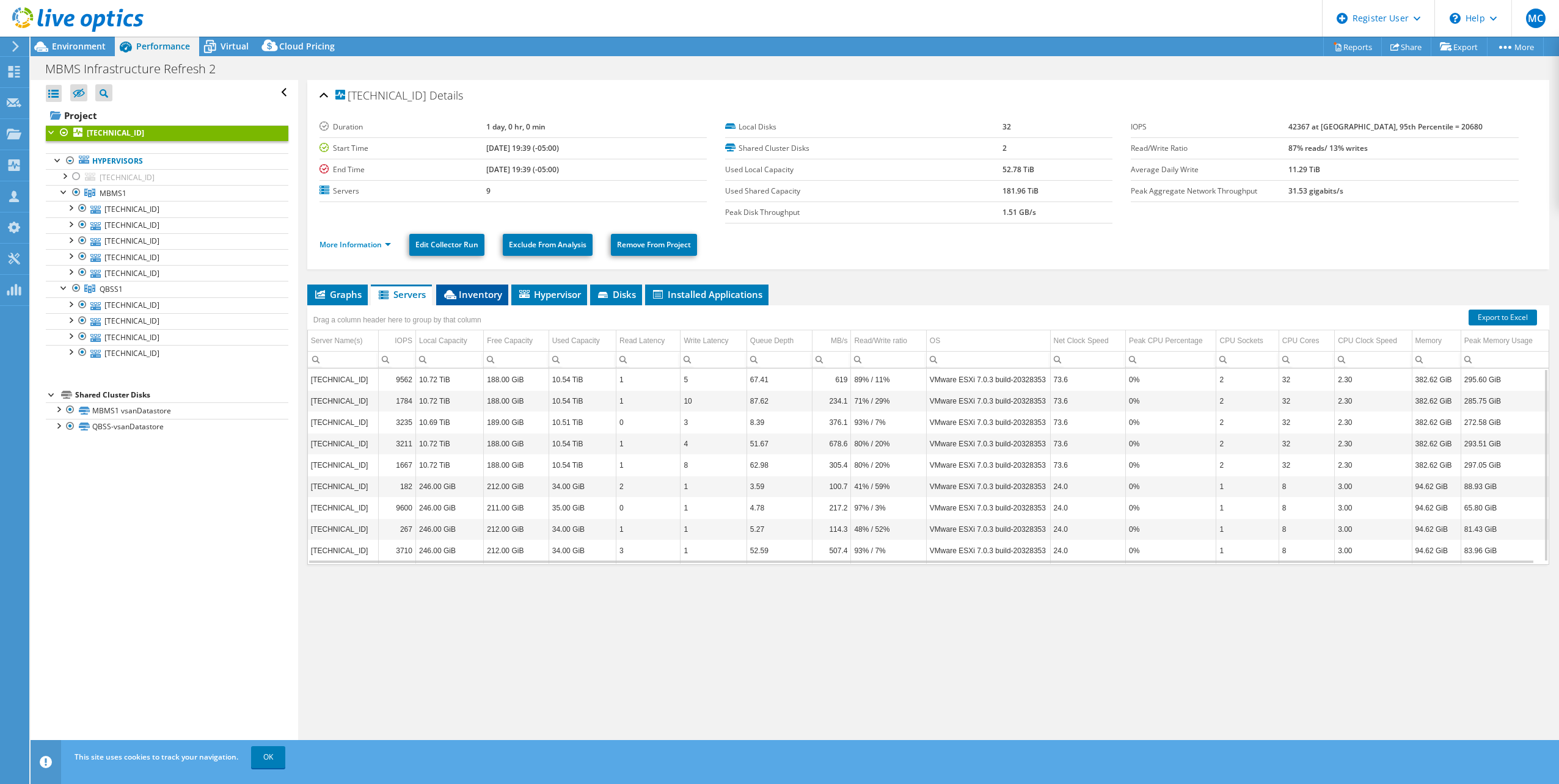
click at [467, 294] on span "Inventory" at bounding box center [472, 294] width 60 height 12
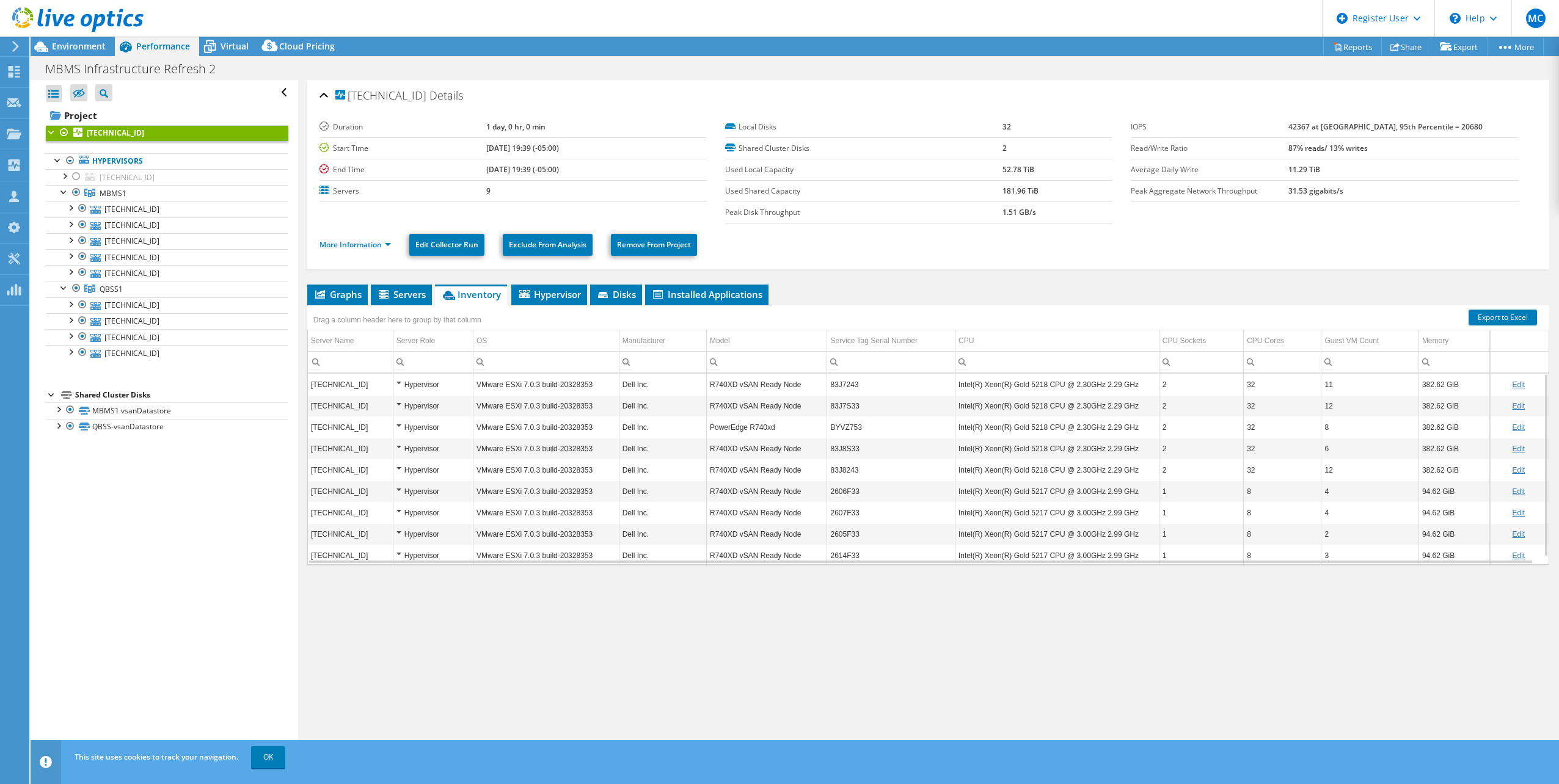
scroll to position [8, 0]
click at [83, 50] on span "Environment" at bounding box center [79, 46] width 54 height 11
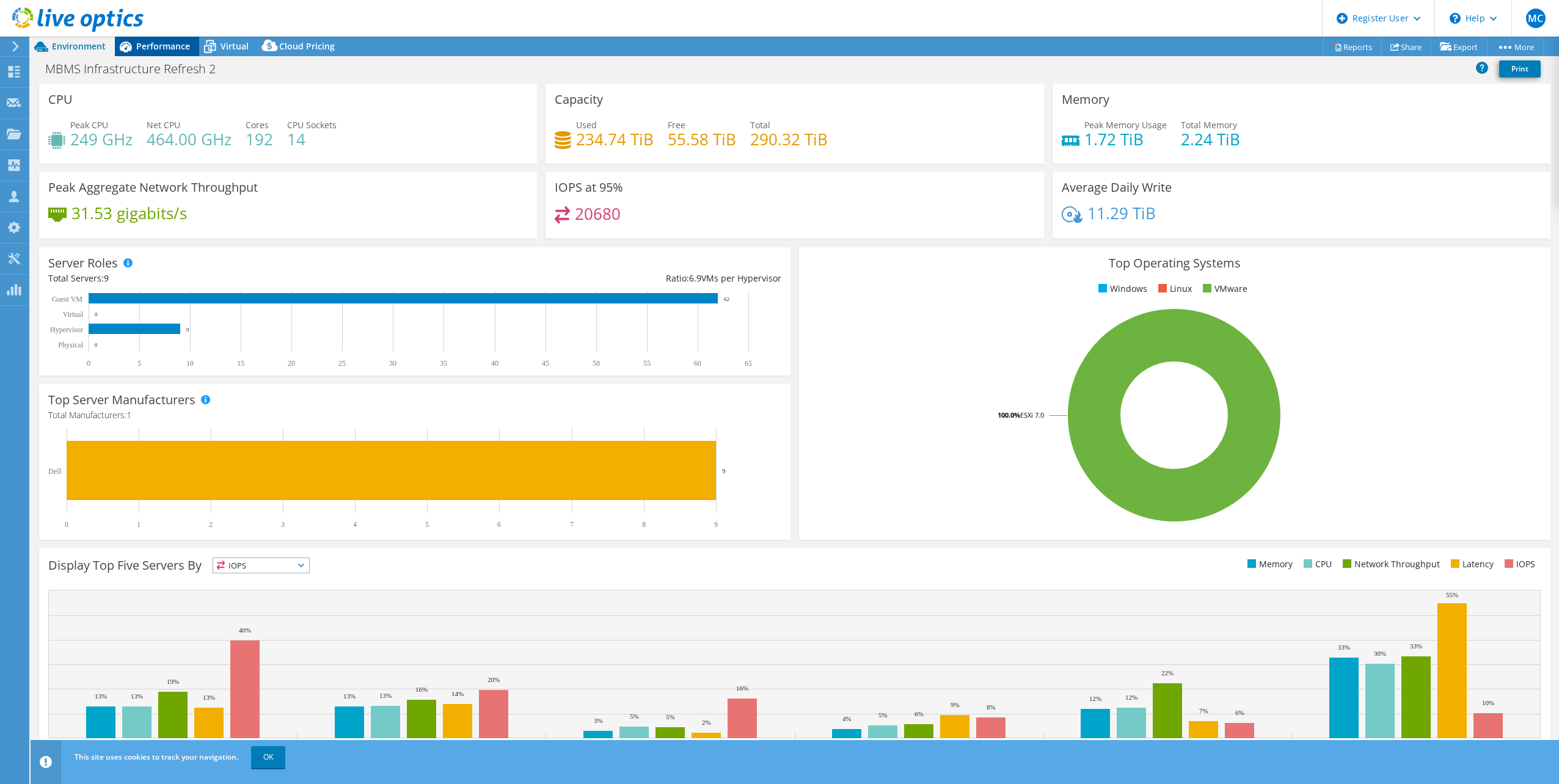
click at [132, 51] on icon at bounding box center [125, 47] width 21 height 21
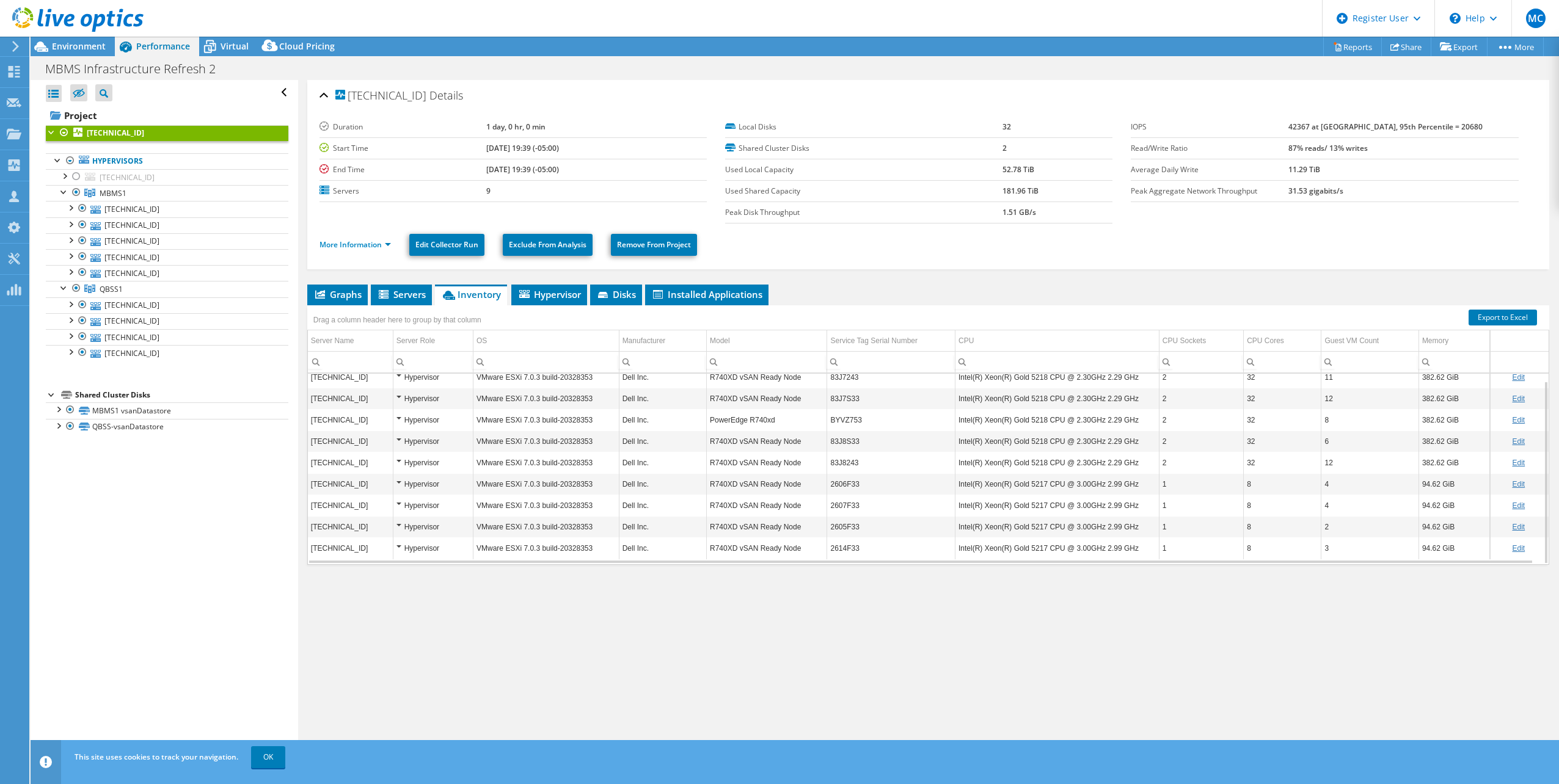
scroll to position [0, 0]
click at [80, 44] on span "Environment" at bounding box center [79, 46] width 54 height 11
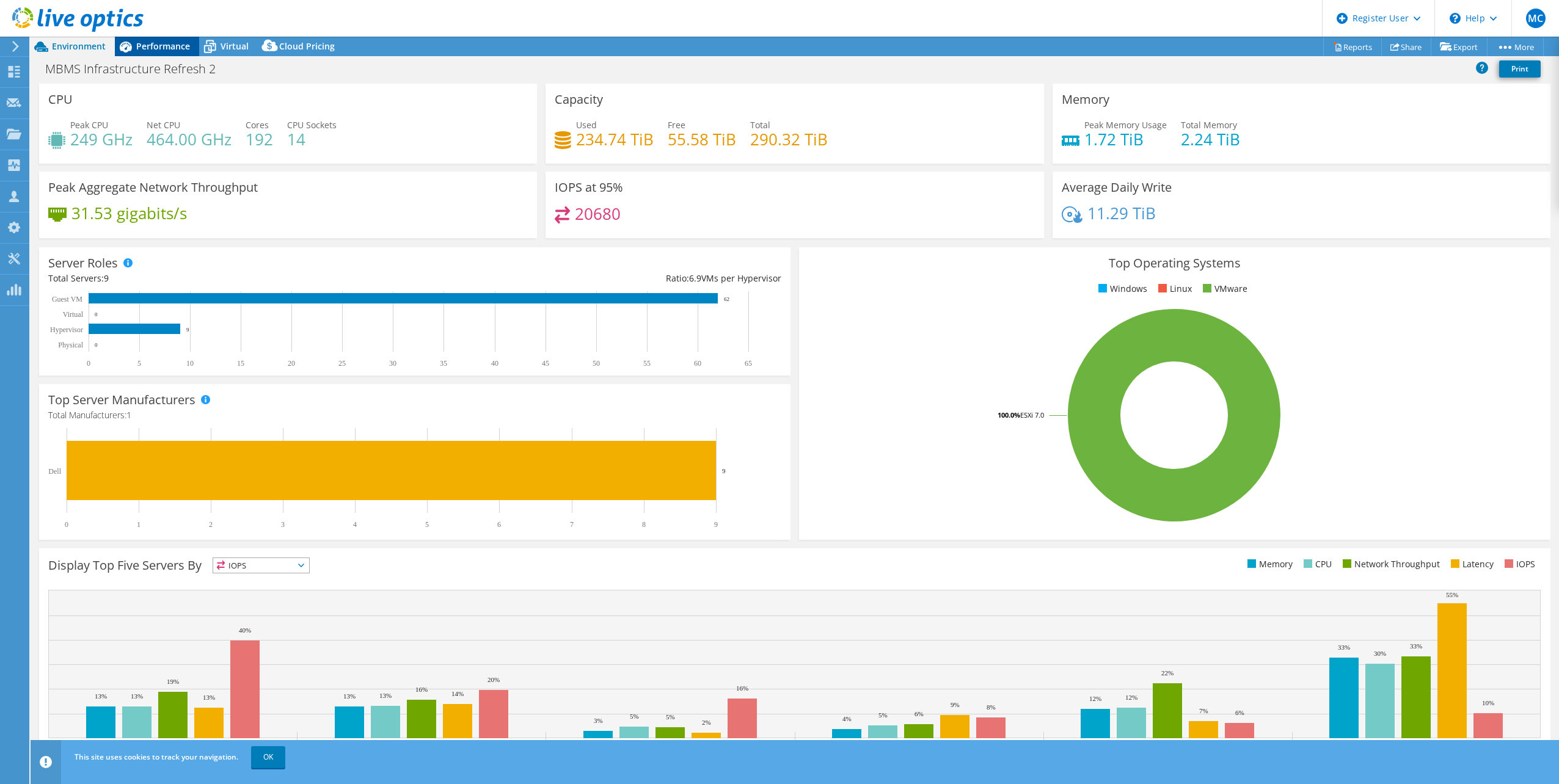
click at [171, 43] on span "Performance" at bounding box center [163, 46] width 54 height 11
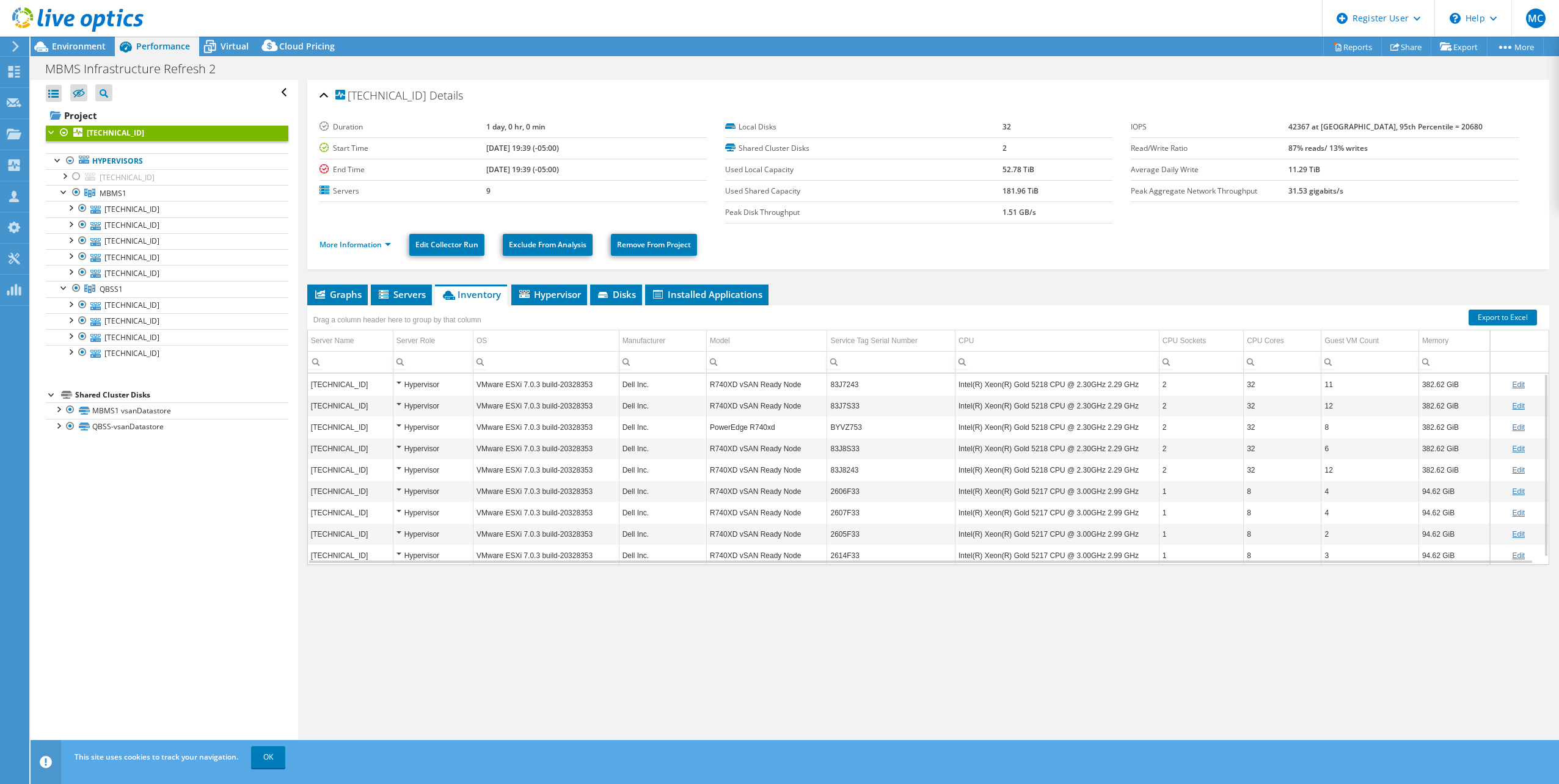
scroll to position [8, 0]
click at [84, 40] on div at bounding box center [72, 21] width 144 height 41
click at [83, 42] on span "Environment" at bounding box center [79, 46] width 54 height 11
